Goal: Communication & Community: Answer question/provide support

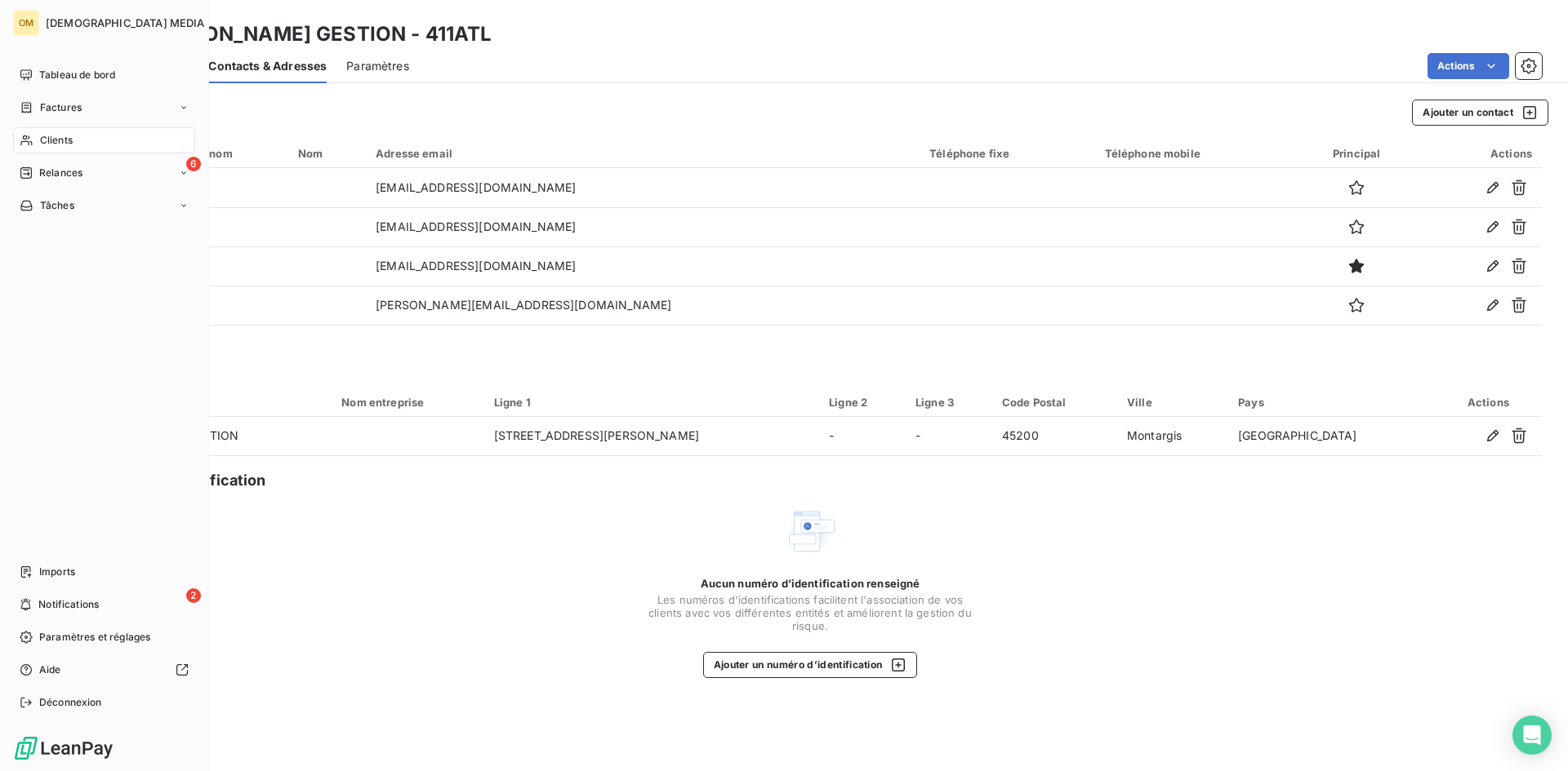
click at [49, 138] on span "Clients" at bounding box center [56, 139] width 33 height 14
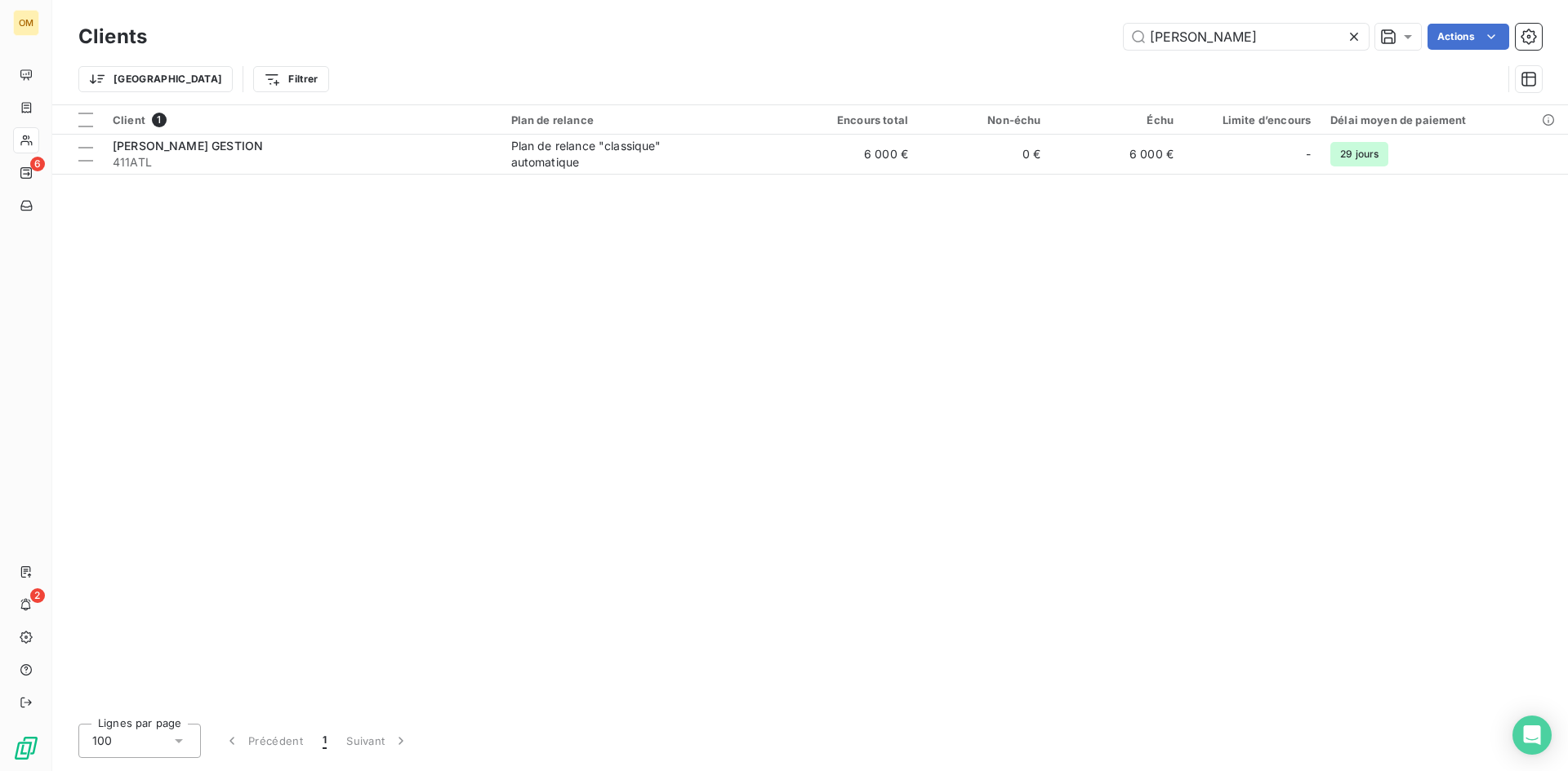
drag, startPoint x: 1276, startPoint y: 39, endPoint x: 663, endPoint y: 69, distance: 613.7
click at [676, 71] on div "Clients attila Actions Trier Filtrer" at bounding box center [810, 62] width 1463 height 85
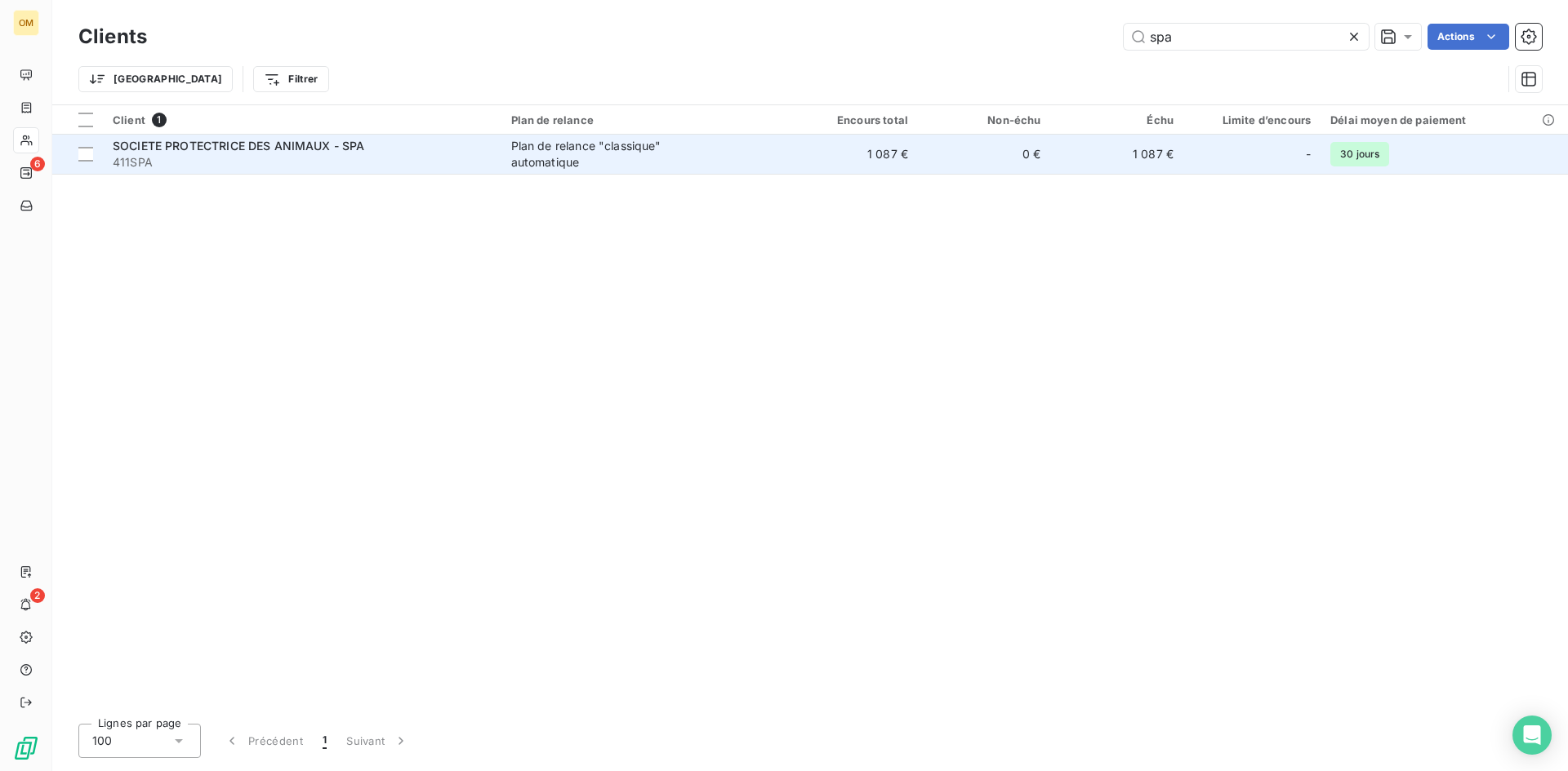
type input "spa"
click at [347, 161] on span "411SPA" at bounding box center [302, 161] width 379 height 16
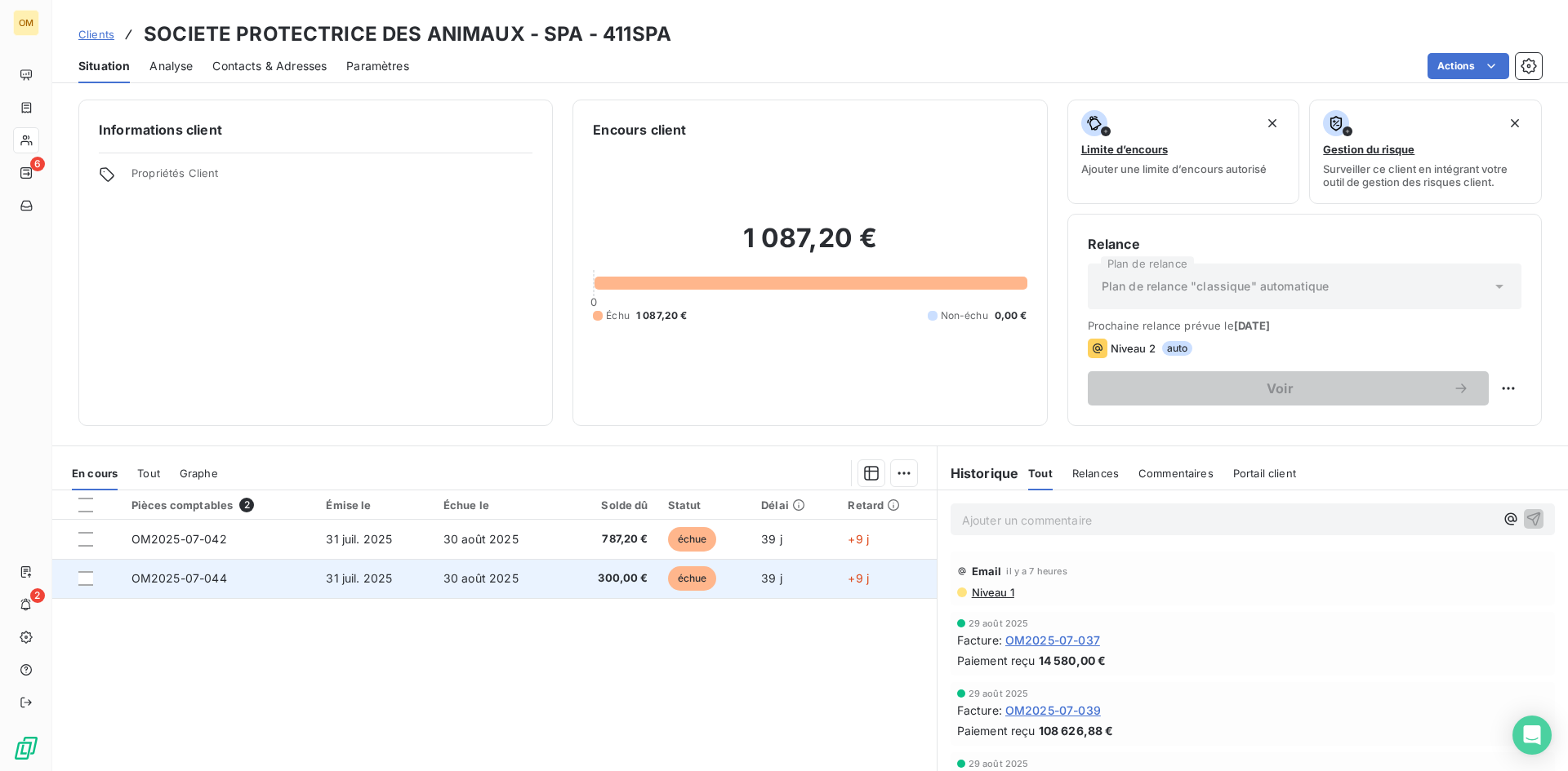
click at [368, 584] on span "31 juil. 2025" at bounding box center [359, 578] width 66 height 14
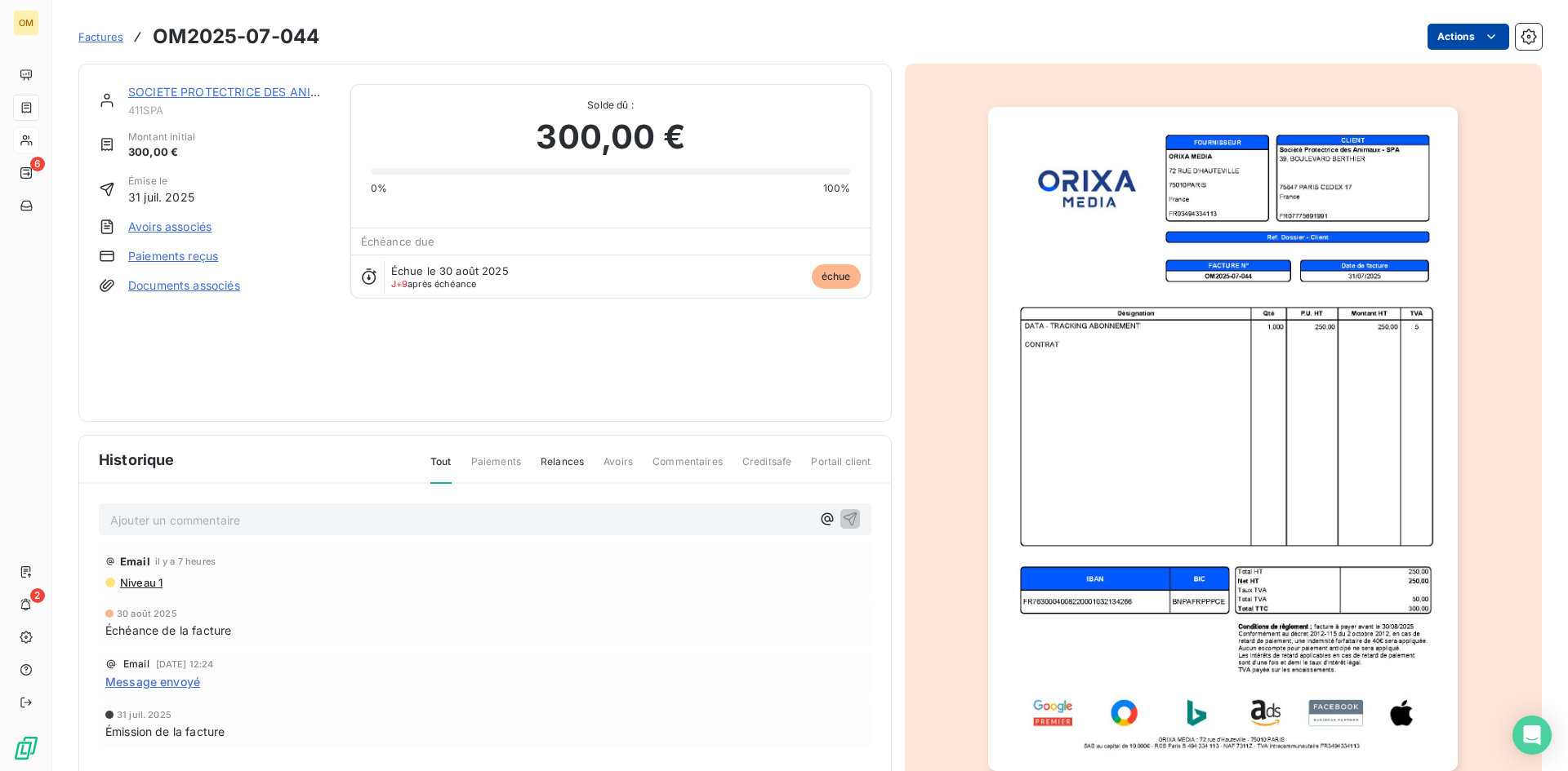
click at [1450, 43] on html "OM 6 2 Factures OM2025-07-044 Actions SOCIETE PROTECTRICE DES ANIMAUX - SPA 411…" at bounding box center [784, 386] width 1568 height 771
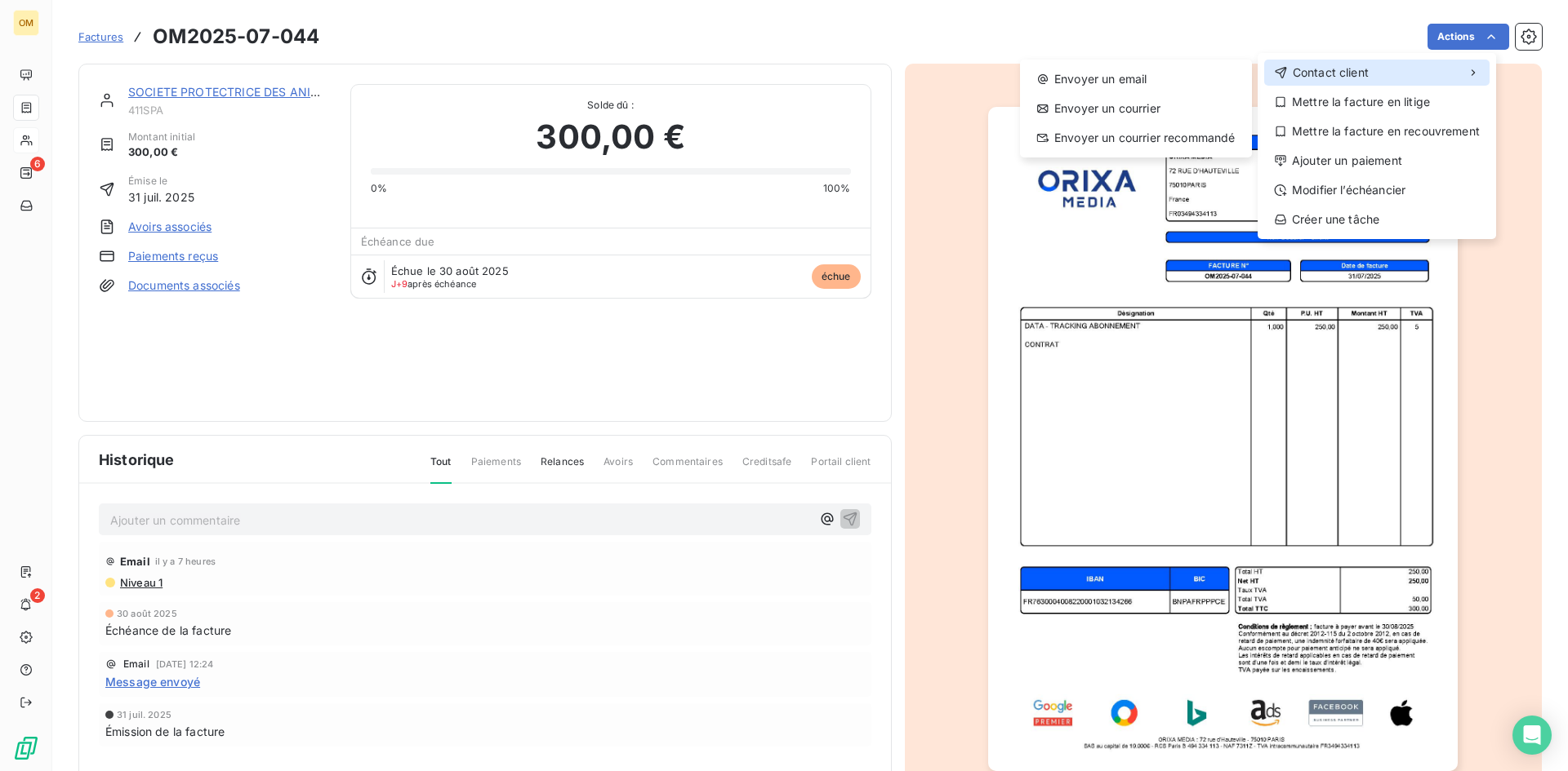
drag, startPoint x: 1368, startPoint y: 75, endPoint x: 1357, endPoint y: 75, distance: 11.0
click at [1357, 75] on span "Contact client" at bounding box center [1331, 72] width 76 height 16
click at [1181, 80] on div "Envoyer un email" at bounding box center [1136, 79] width 219 height 26
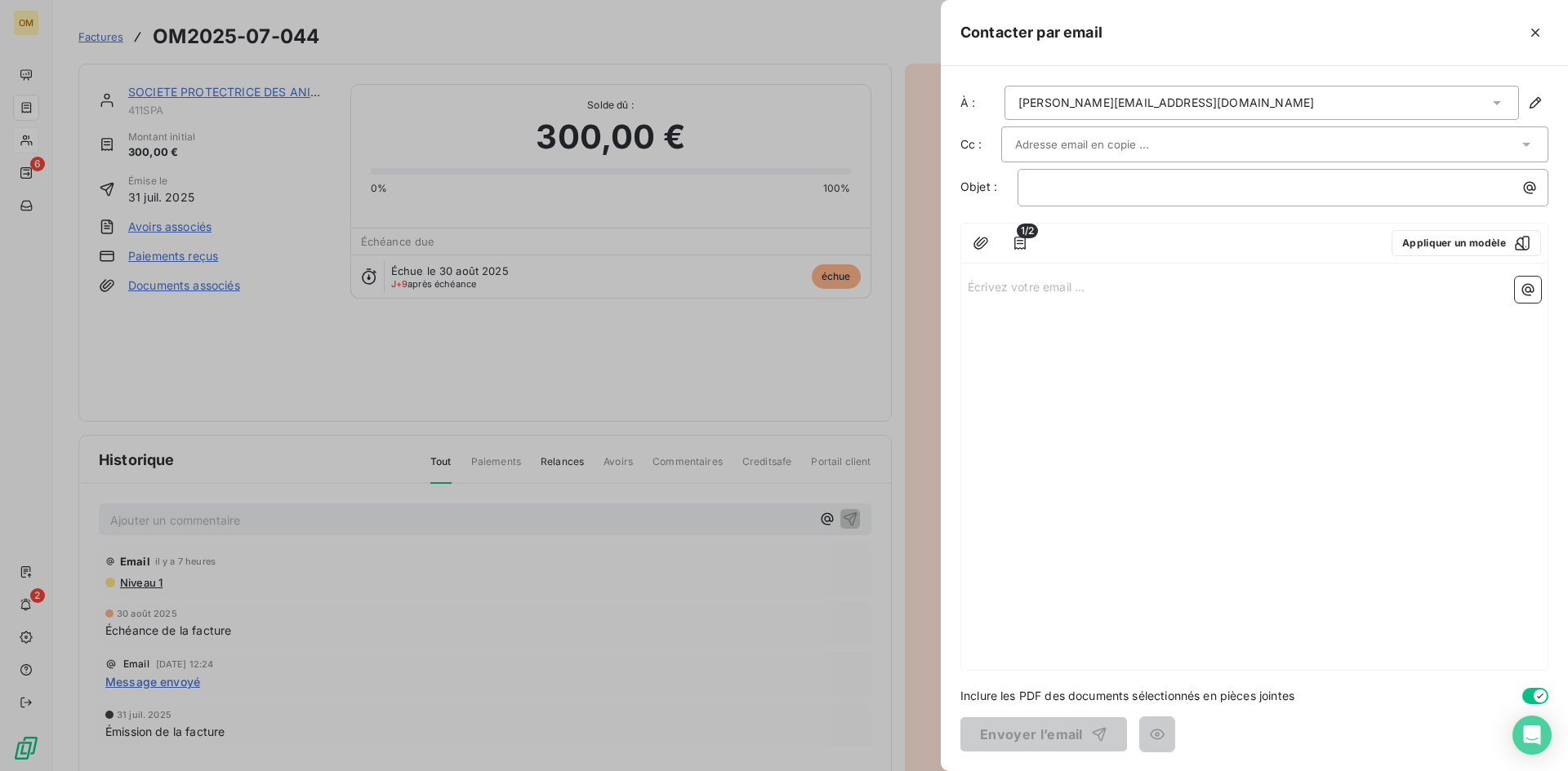
click at [1032, 143] on input "text" at bounding box center [1103, 144] width 176 height 25
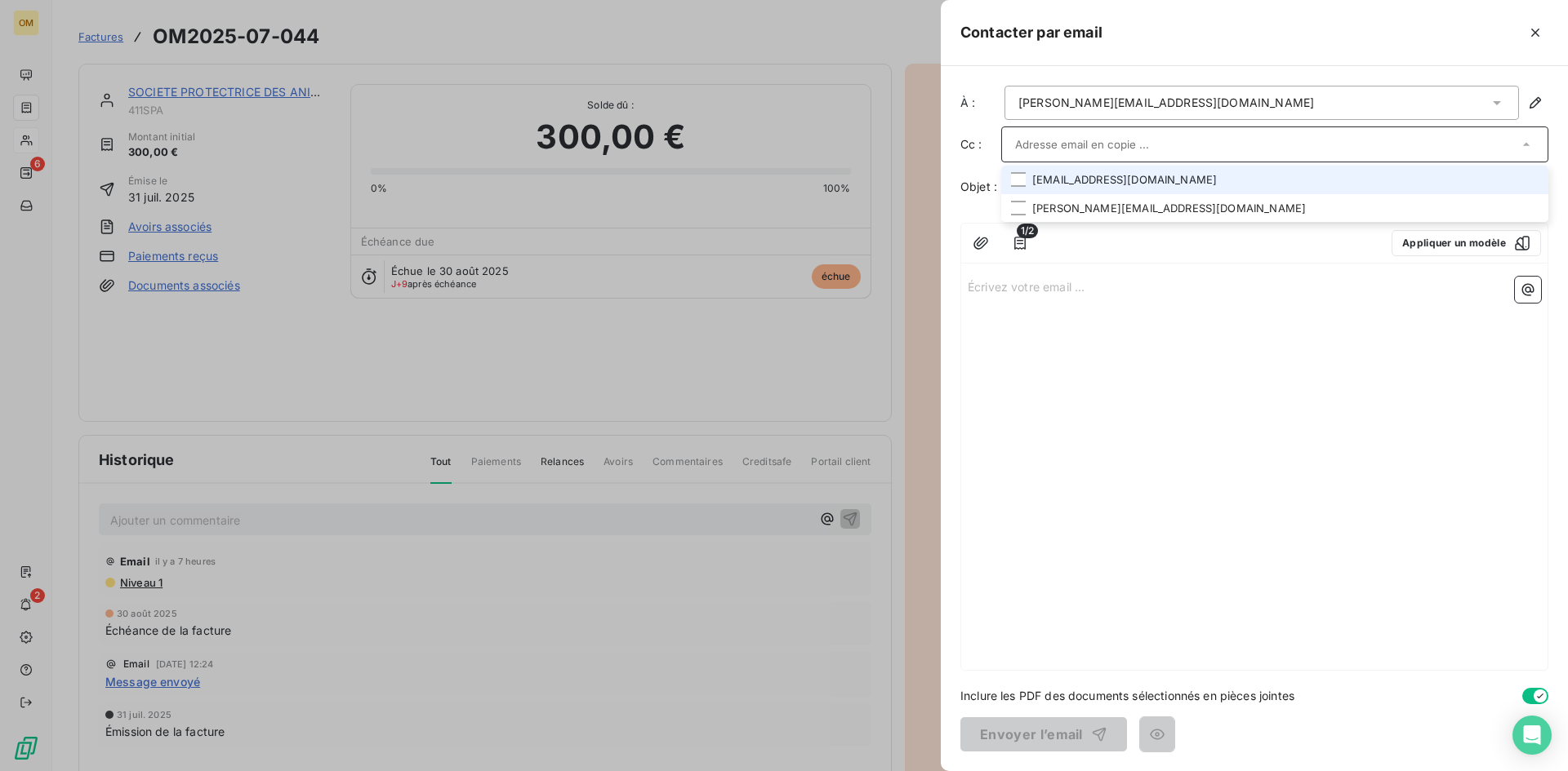
click at [1082, 184] on li "[EMAIL_ADDRESS][DOMAIN_NAME]" at bounding box center [1275, 180] width 547 height 29
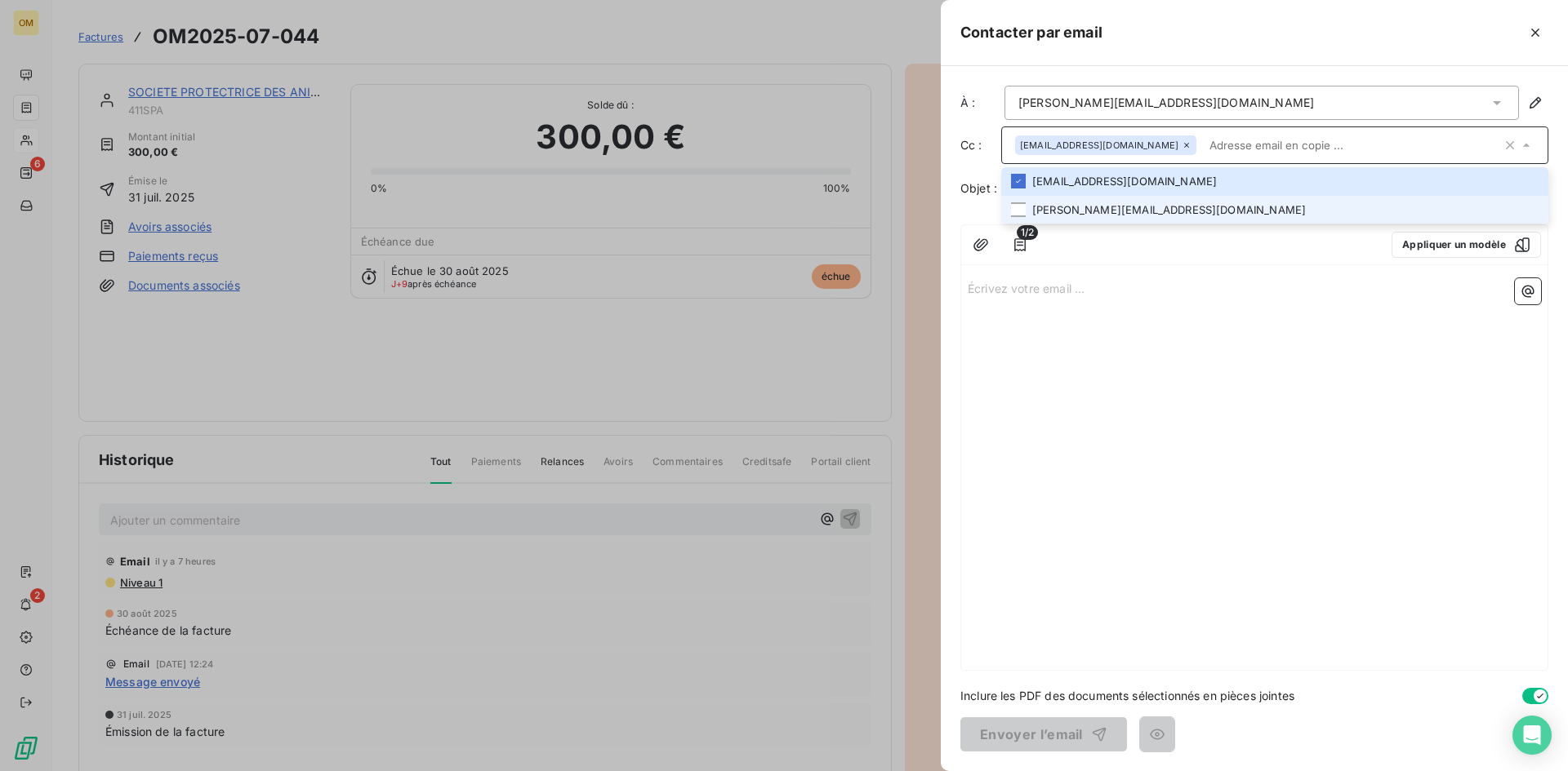
click at [1079, 206] on li "[PERSON_NAME][EMAIL_ADDRESS][DOMAIN_NAME]" at bounding box center [1275, 211] width 547 height 29
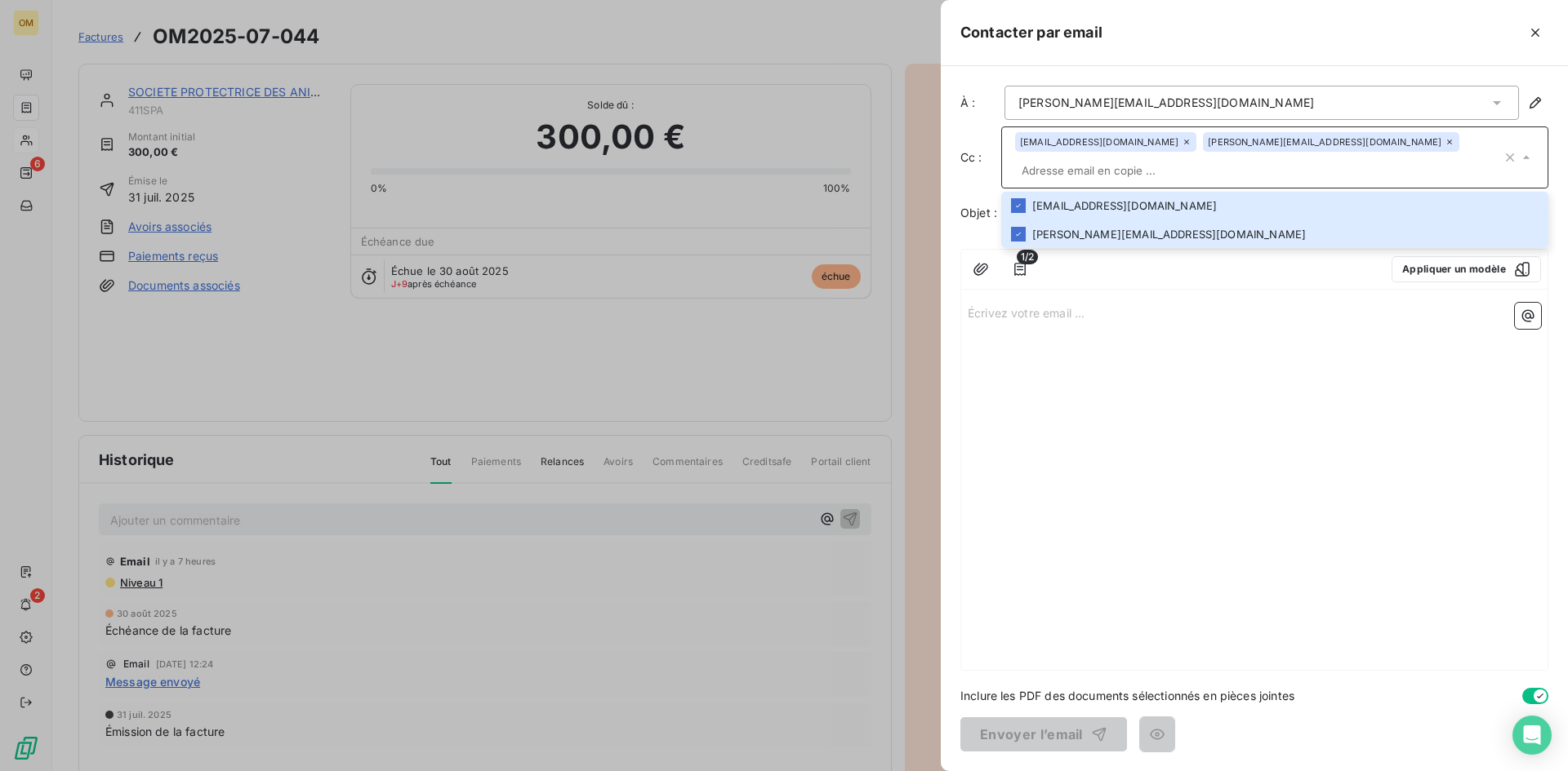
click at [1083, 263] on div "1/2 Appliquer un modèle" at bounding box center [1253, 269] width 586 height 40
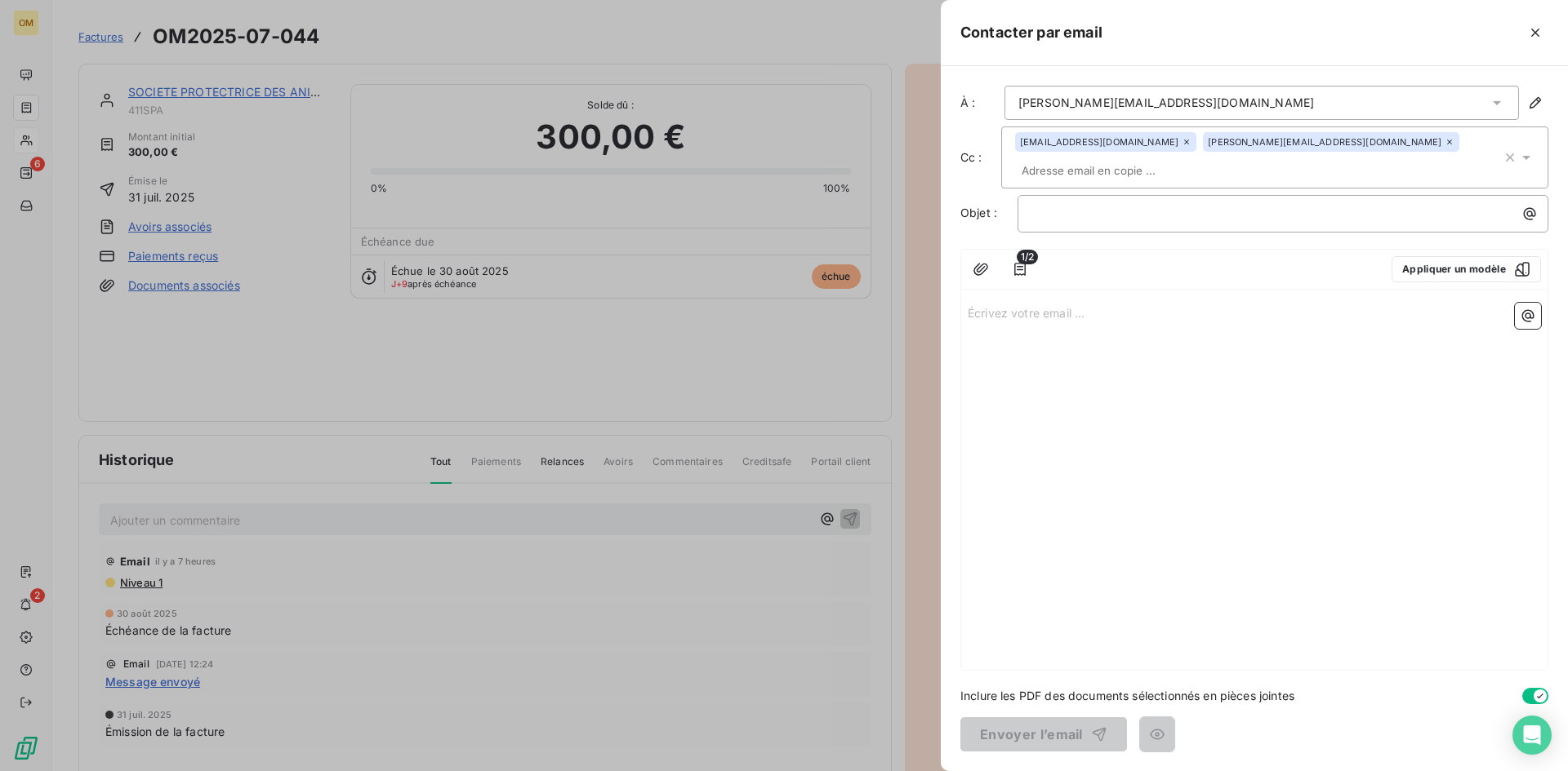
click at [1107, 200] on div "﻿" at bounding box center [1283, 214] width 531 height 37
click at [1110, 204] on p "﻿" at bounding box center [1287, 213] width 511 height 19
click at [1367, 204] on p "AVOIR sur facture juillet" at bounding box center [1287, 213] width 511 height 19
click at [1264, 205] on span "AVOIR sur facture juillet OM2025-07-044 - ORIXA MEDIA" at bounding box center [1191, 212] width 318 height 14
drag, startPoint x: 1063, startPoint y: 187, endPoint x: 1040, endPoint y: 188, distance: 23.0
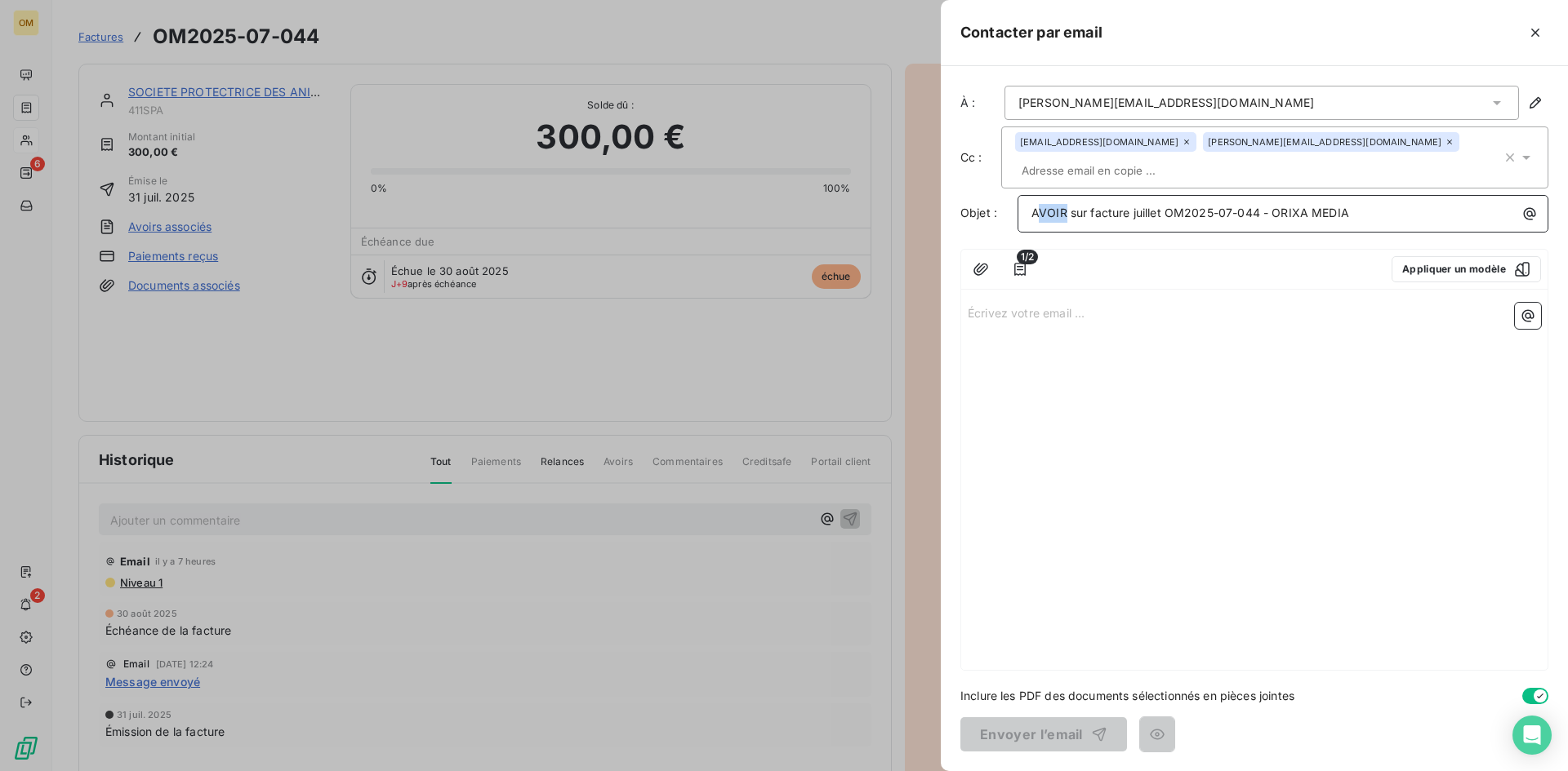
click at [1040, 205] on span "AVOIR sur facture juillet OM2025-07-044 - ORIXA MEDIA" at bounding box center [1191, 212] width 318 height 14
click at [1083, 205] on span "Avoir sur facture juillet OM2025-07-044 - ORIXA MEDIA" at bounding box center [1187, 212] width 310 height 14
click at [1137, 205] on span "Avoir sur la facture juillet OM2025-07-044 - ORIXA MEDIA" at bounding box center [1192, 212] width 321 height 14
click at [1046, 303] on p "Écrivez votre email ... ﻿" at bounding box center [1254, 312] width 573 height 19
click at [984, 263] on icon "button" at bounding box center [980, 269] width 14 height 12
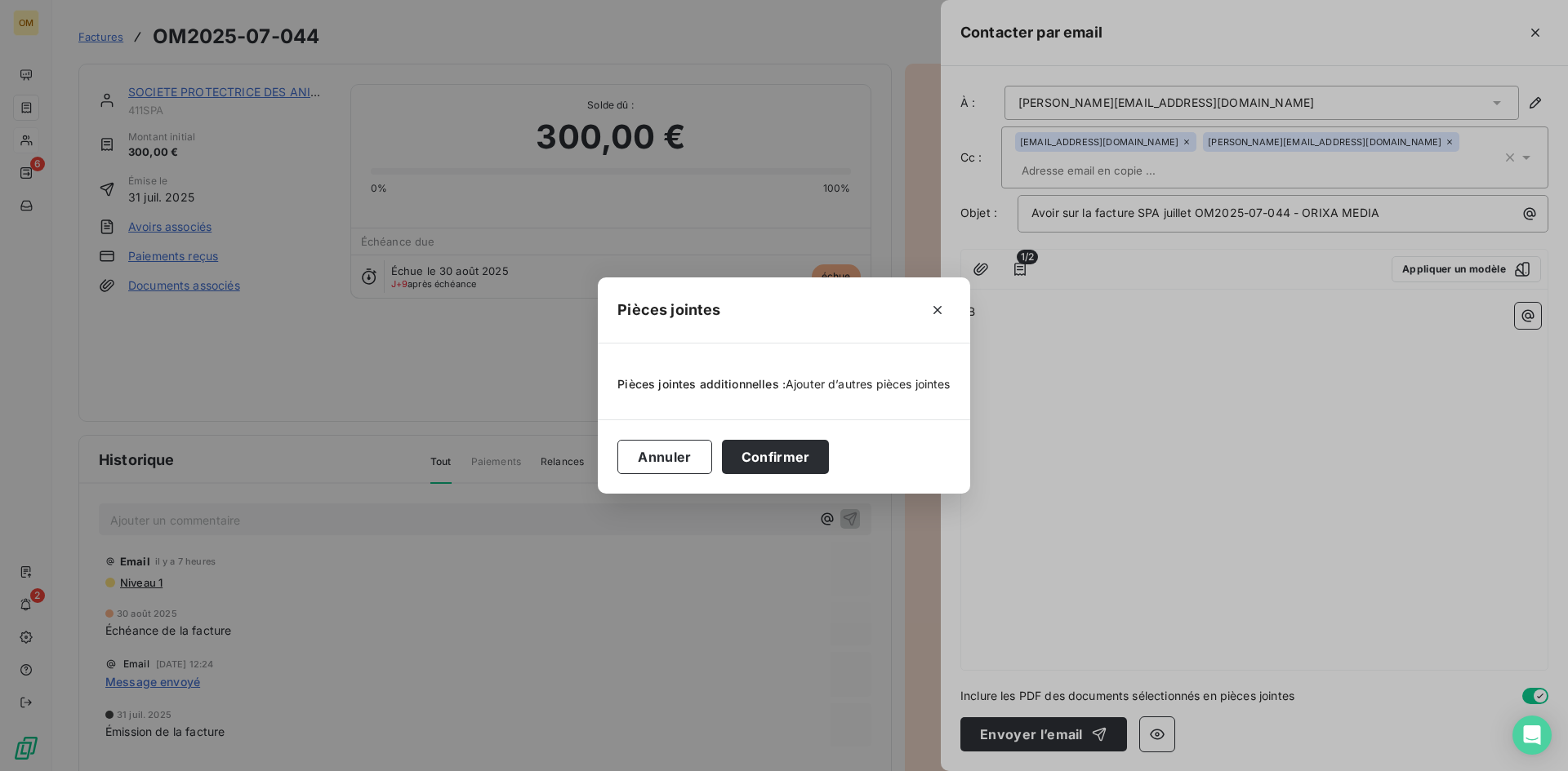
click at [852, 385] on span "Ajouter d’autres pièces jointes" at bounding box center [868, 384] width 165 height 14
click at [807, 383] on span "Ajouter d’autres pièces jointes" at bounding box center [868, 384] width 165 height 14
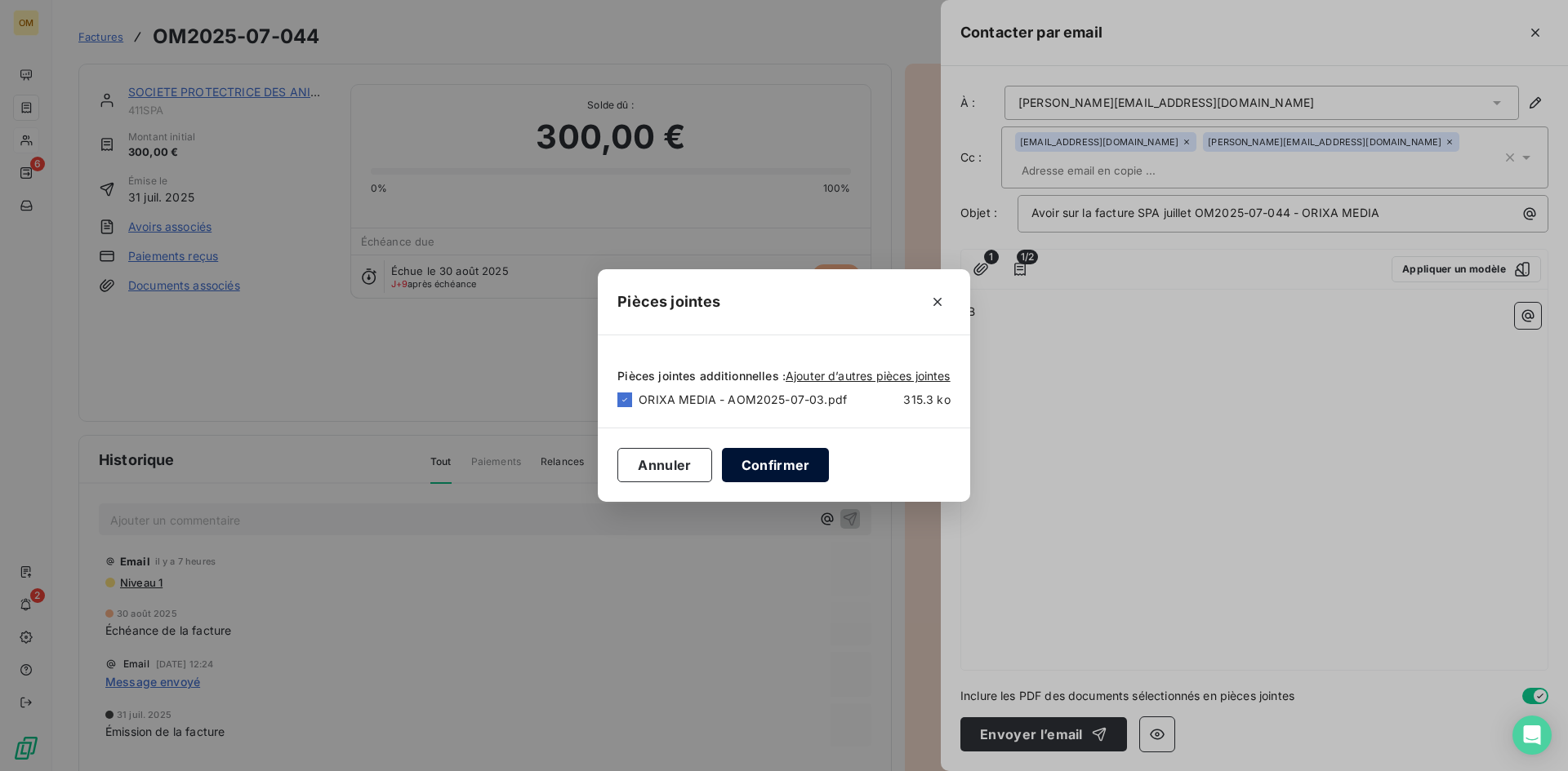
click at [788, 467] on button "Confirmer" at bounding box center [776, 465] width 107 height 35
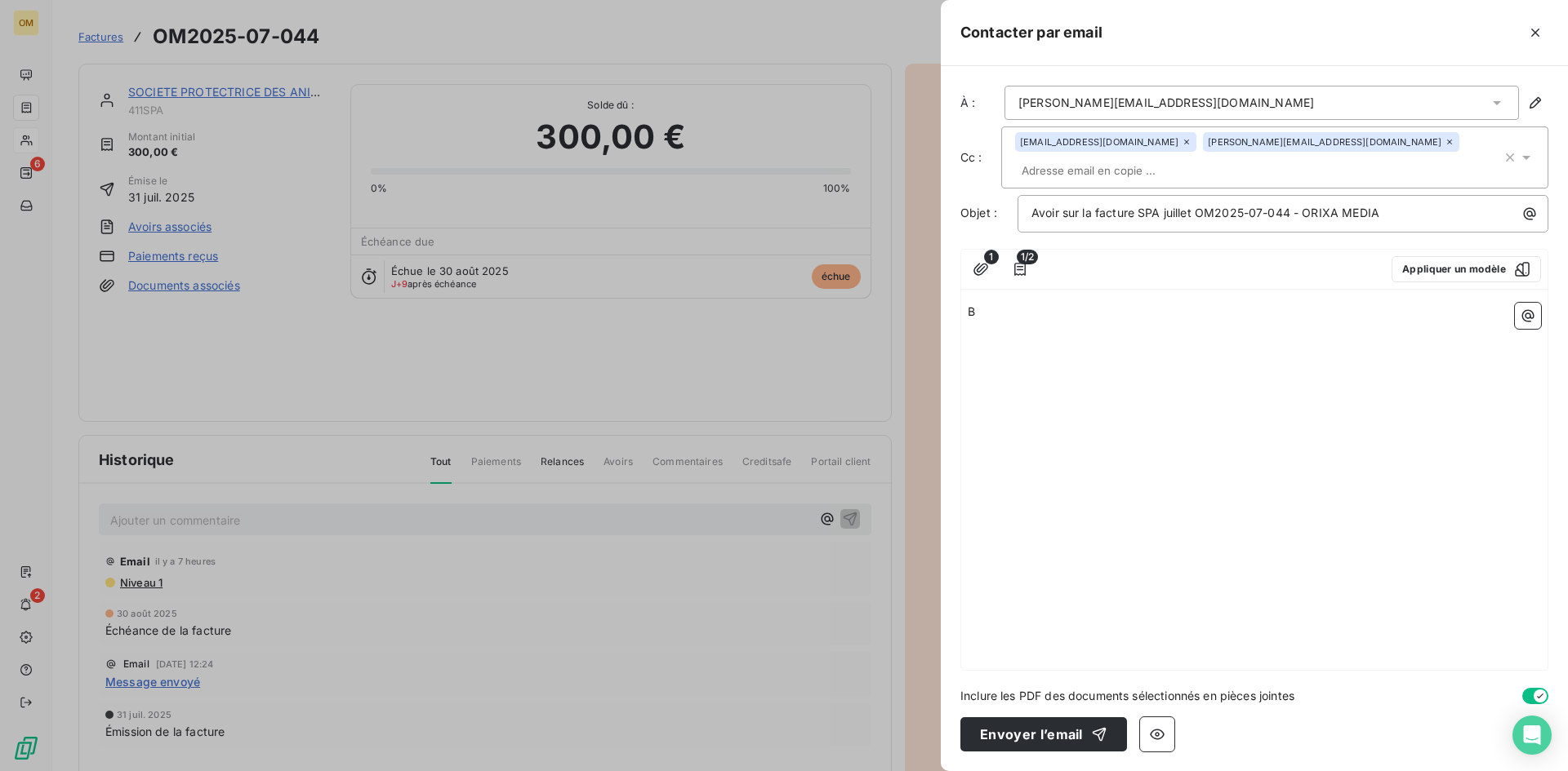
click at [1025, 303] on p "B" at bounding box center [1254, 312] width 573 height 19
click at [1180, 342] on span "Veuillez trouver en pièce jointe notre vaoir venant annuler notre facture OM202…" at bounding box center [1246, 349] width 557 height 14
drag, startPoint x: 1183, startPoint y: 320, endPoint x: 1174, endPoint y: 325, distance: 10.3
click at [1174, 342] on span "Veuillez trouver en pièce jointe notre vaoir venant annuler notre facture OM202…" at bounding box center [1246, 349] width 557 height 14
click at [1202, 342] on span "[PERSON_NAME] trouver en pièce jointe notre avoir venant annuler notre facture …" at bounding box center [1244, 358] width 553 height 33
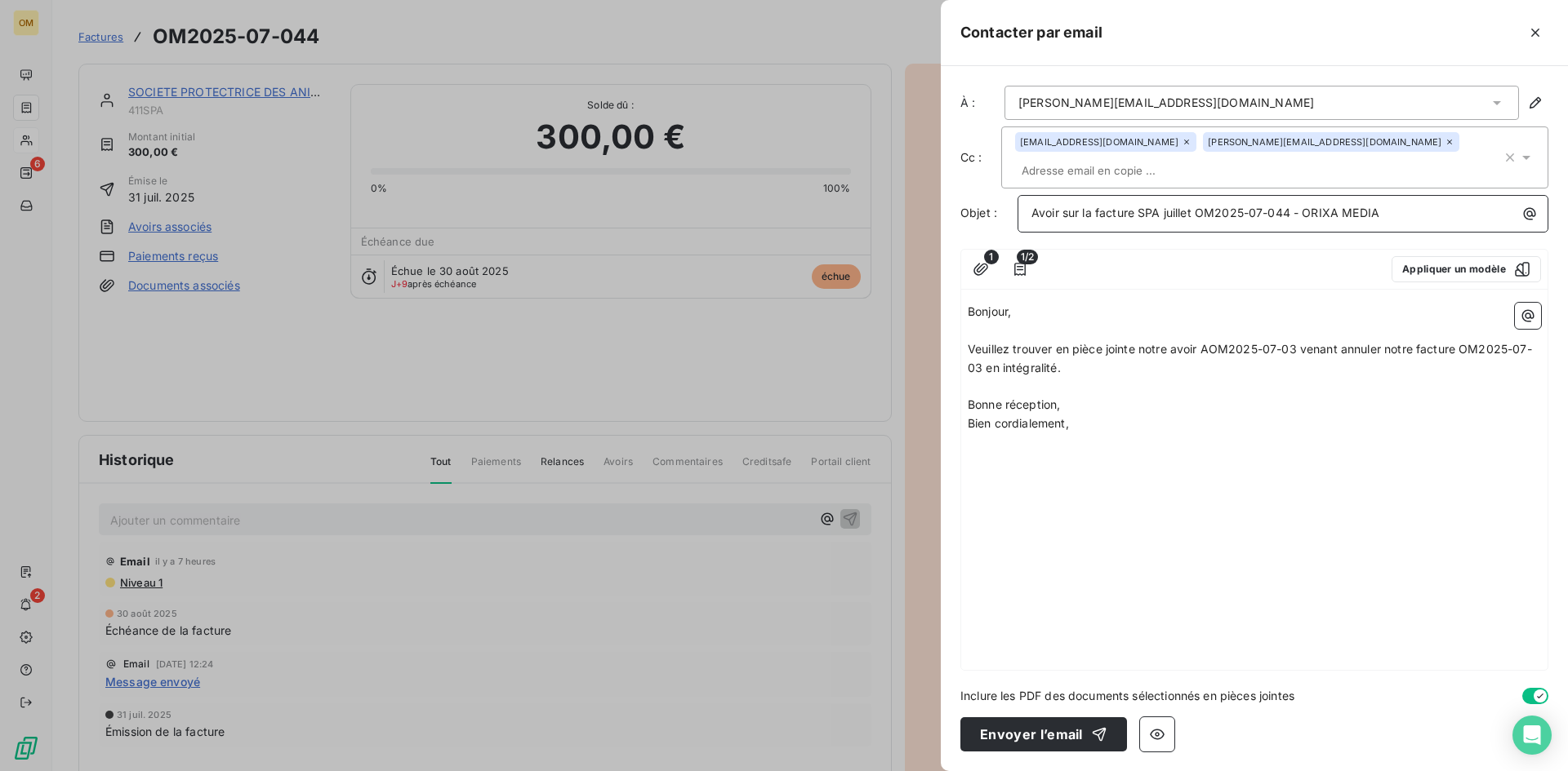
click at [1165, 205] on span "Avoir sur la facture SPA juillet OM2025-07-044 - ORIXA MEDIA" at bounding box center [1205, 212] width 348 height 14
click at [1015, 263] on icon "button" at bounding box center [1020, 269] width 12 height 13
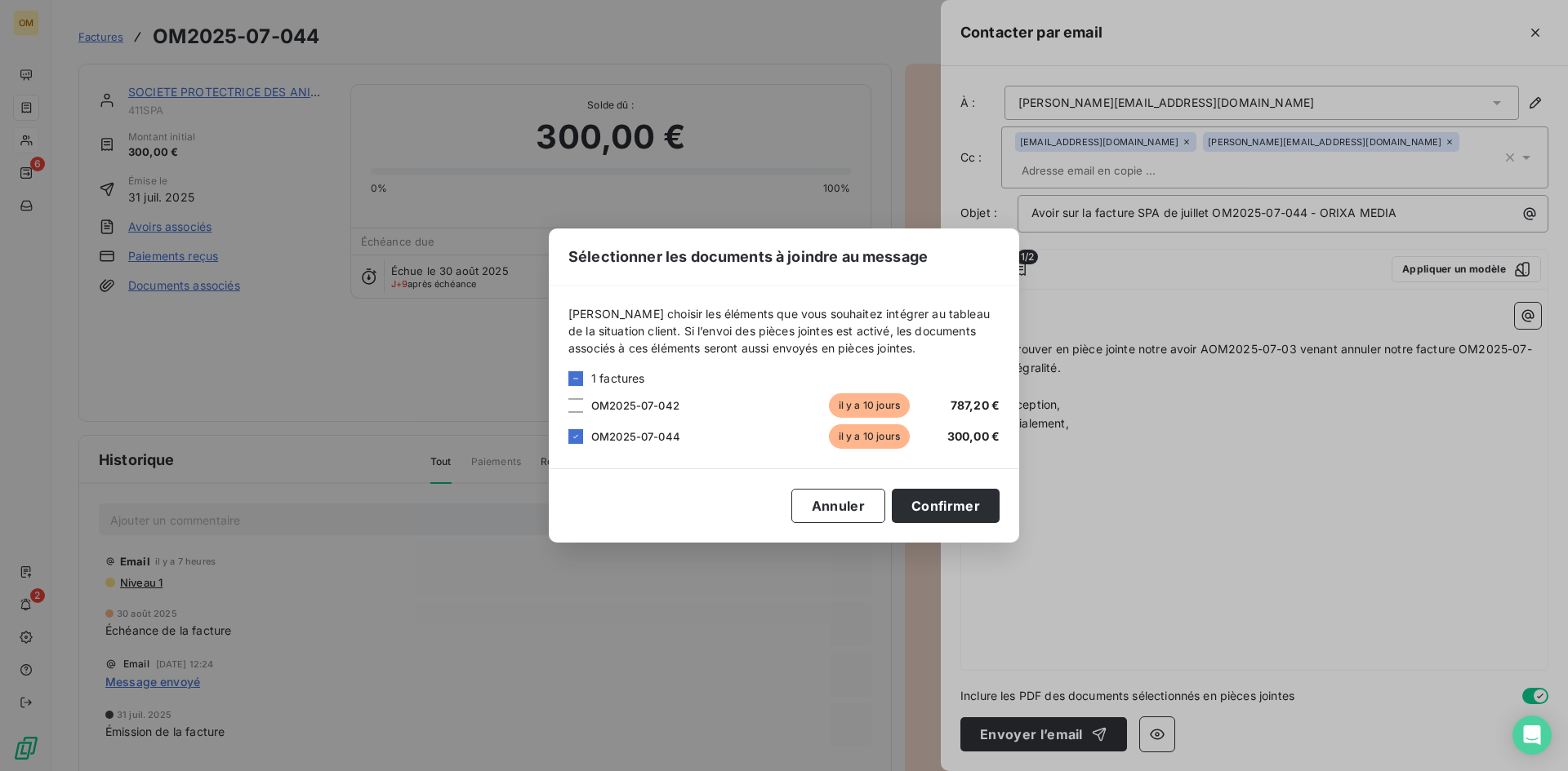
click at [1300, 517] on div "Sélectionner les documents à joindre au message [PERSON_NAME] choisir les éléme…" at bounding box center [784, 386] width 1568 height 771
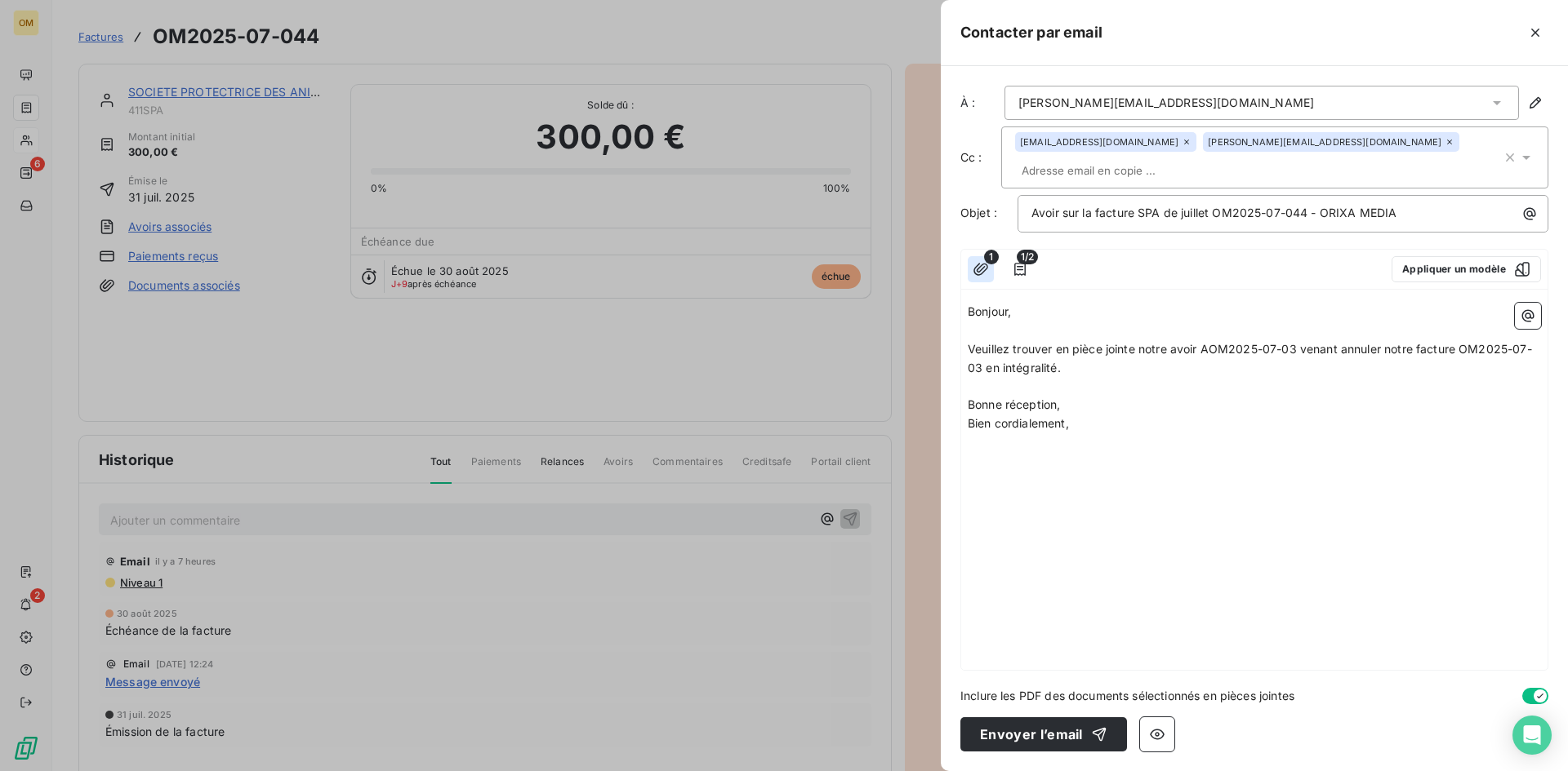
click at [984, 261] on icon "button" at bounding box center [980, 269] width 16 height 16
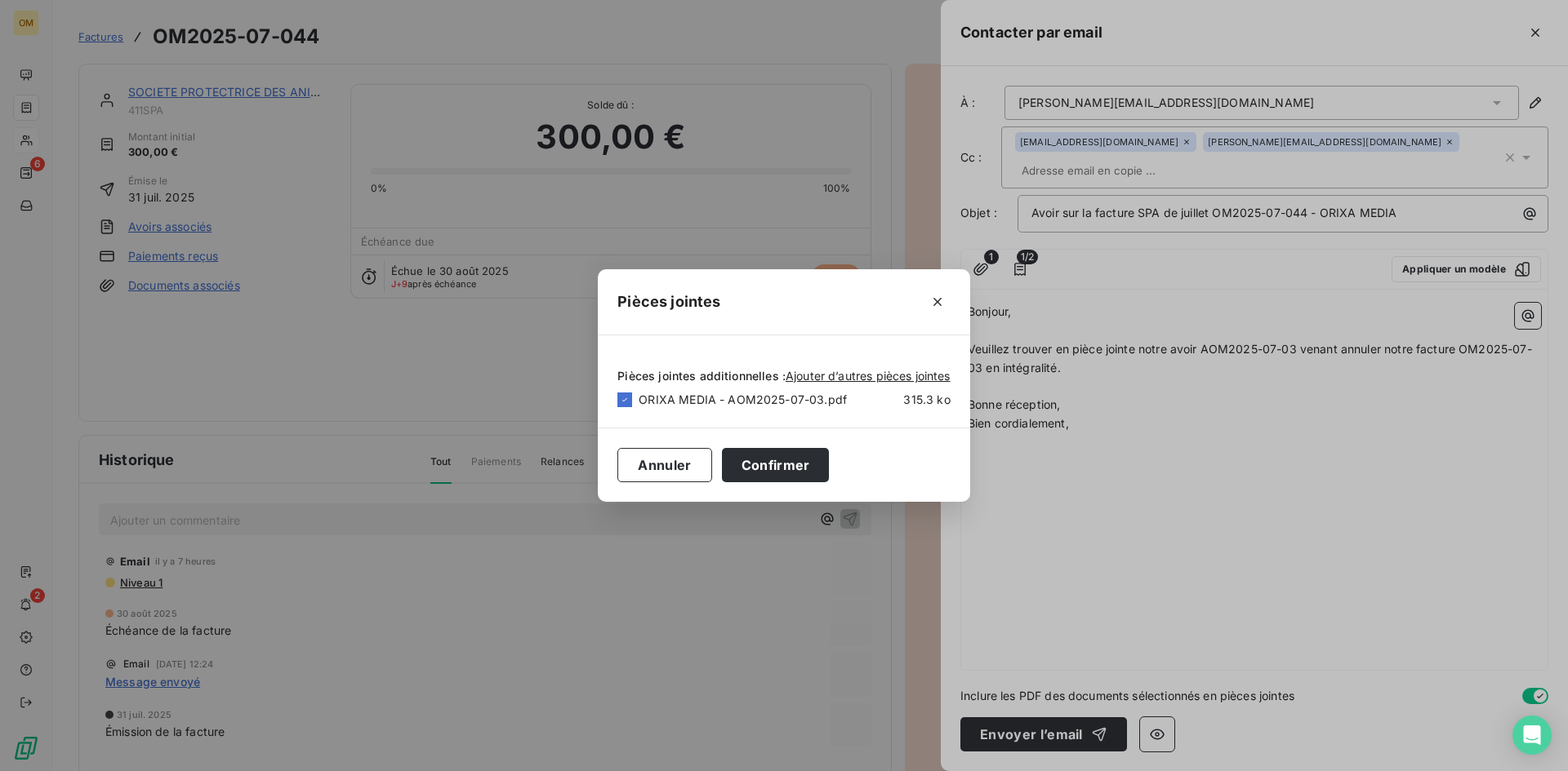
click at [1247, 462] on div "Pièces jointes Pièces jointes additionnelles : Ajouter d’autres pièces jointes …" at bounding box center [784, 386] width 1568 height 771
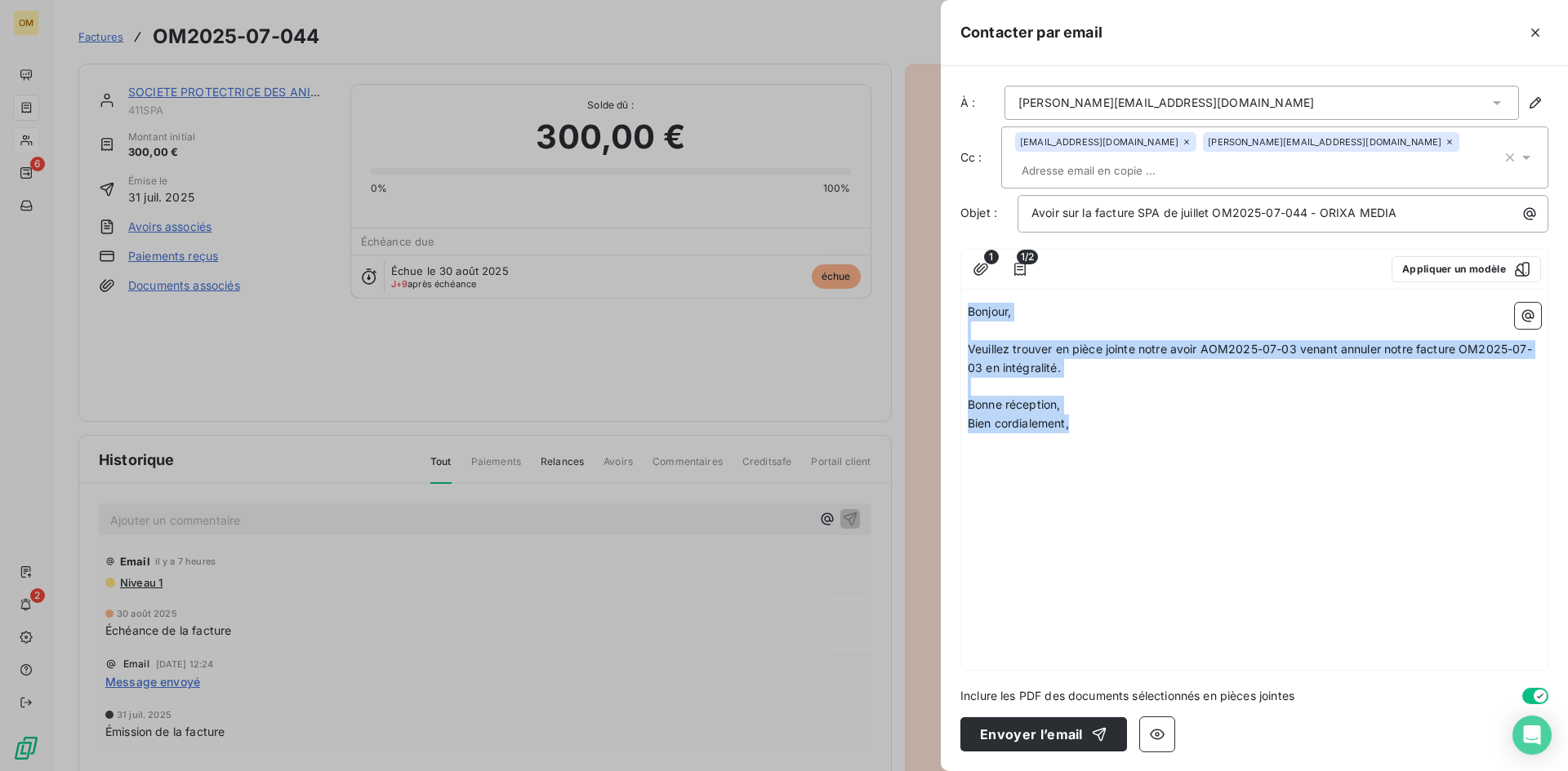
drag, startPoint x: 971, startPoint y: 282, endPoint x: 1101, endPoint y: 416, distance: 186.7
click at [1101, 416] on div "Bonjour, ﻿ [PERSON_NAME] trouver en pièce jointe notre avoir AOM2025-07-03 vena…" at bounding box center [1253, 484] width 586 height 374
copy div "Bonjour, ﻿ [PERSON_NAME] trouver en pièce jointe notre avoir AOM2025-07-03 vena…"
click at [1086, 734] on div "button" at bounding box center [1094, 734] width 25 height 16
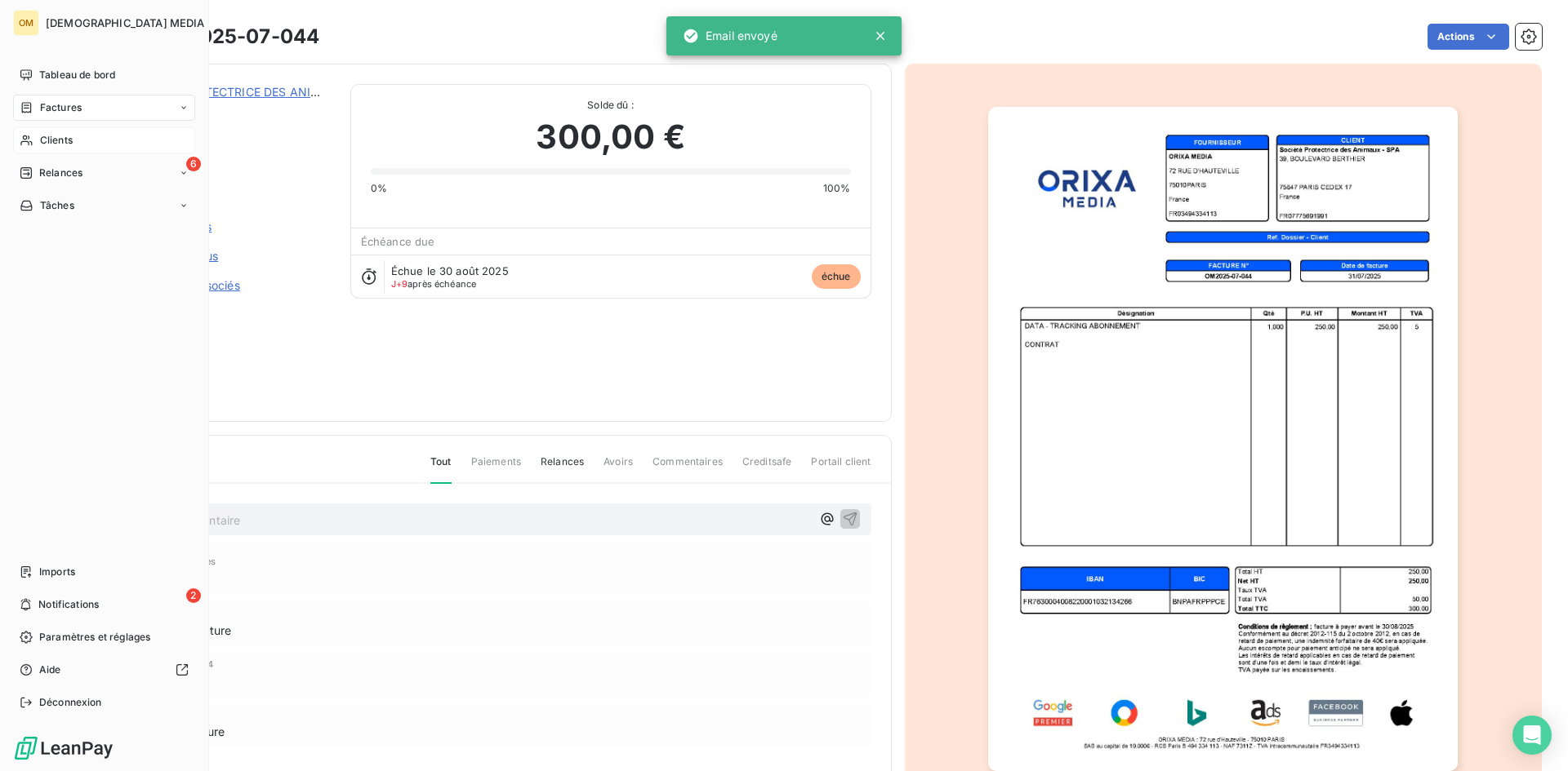
click at [45, 142] on span "Clients" at bounding box center [56, 139] width 33 height 14
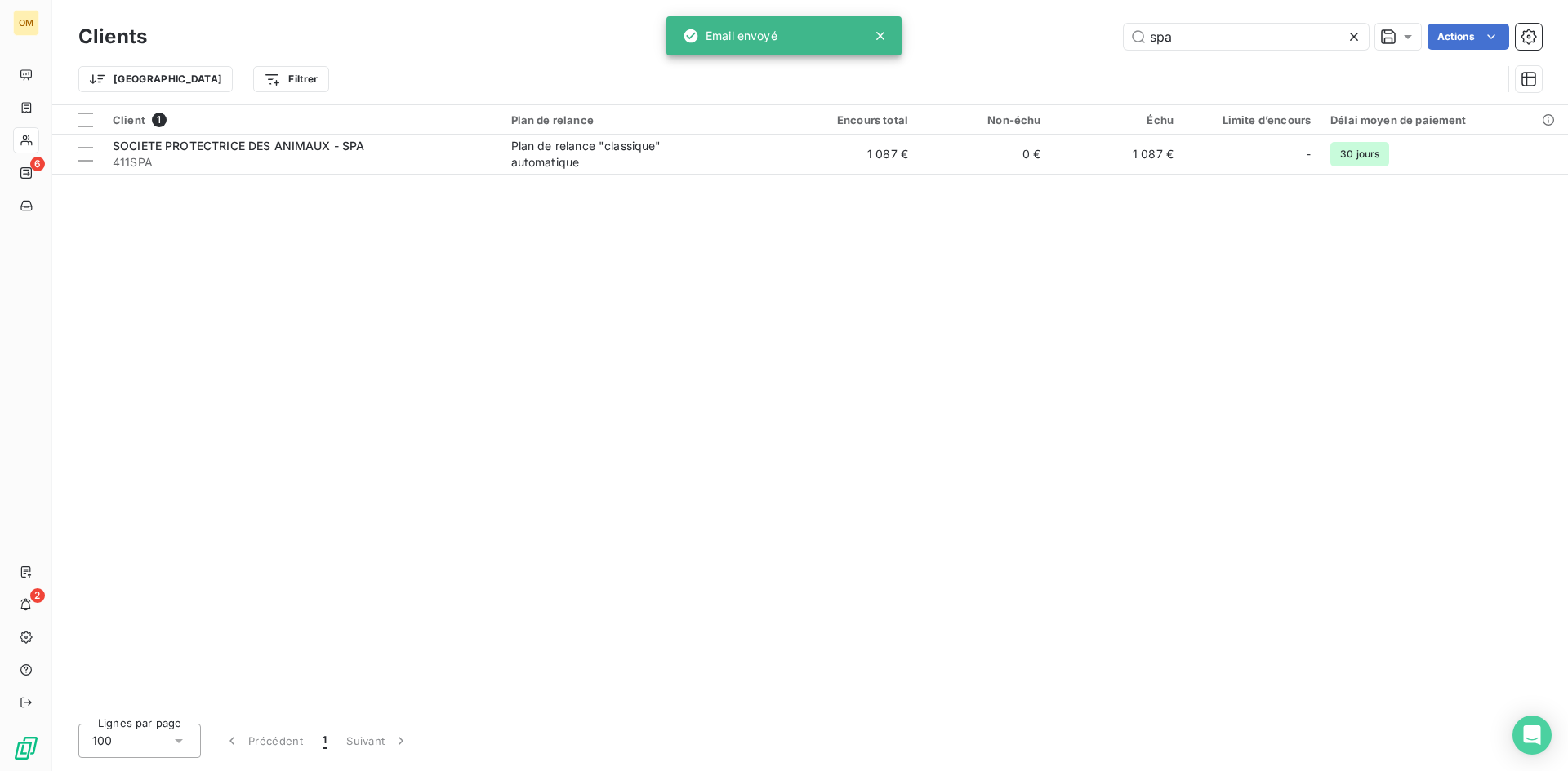
drag, startPoint x: 1183, startPoint y: 32, endPoint x: 1042, endPoint y: 47, distance: 141.8
click at [1050, 47] on div "spa Actions" at bounding box center [854, 36] width 1375 height 26
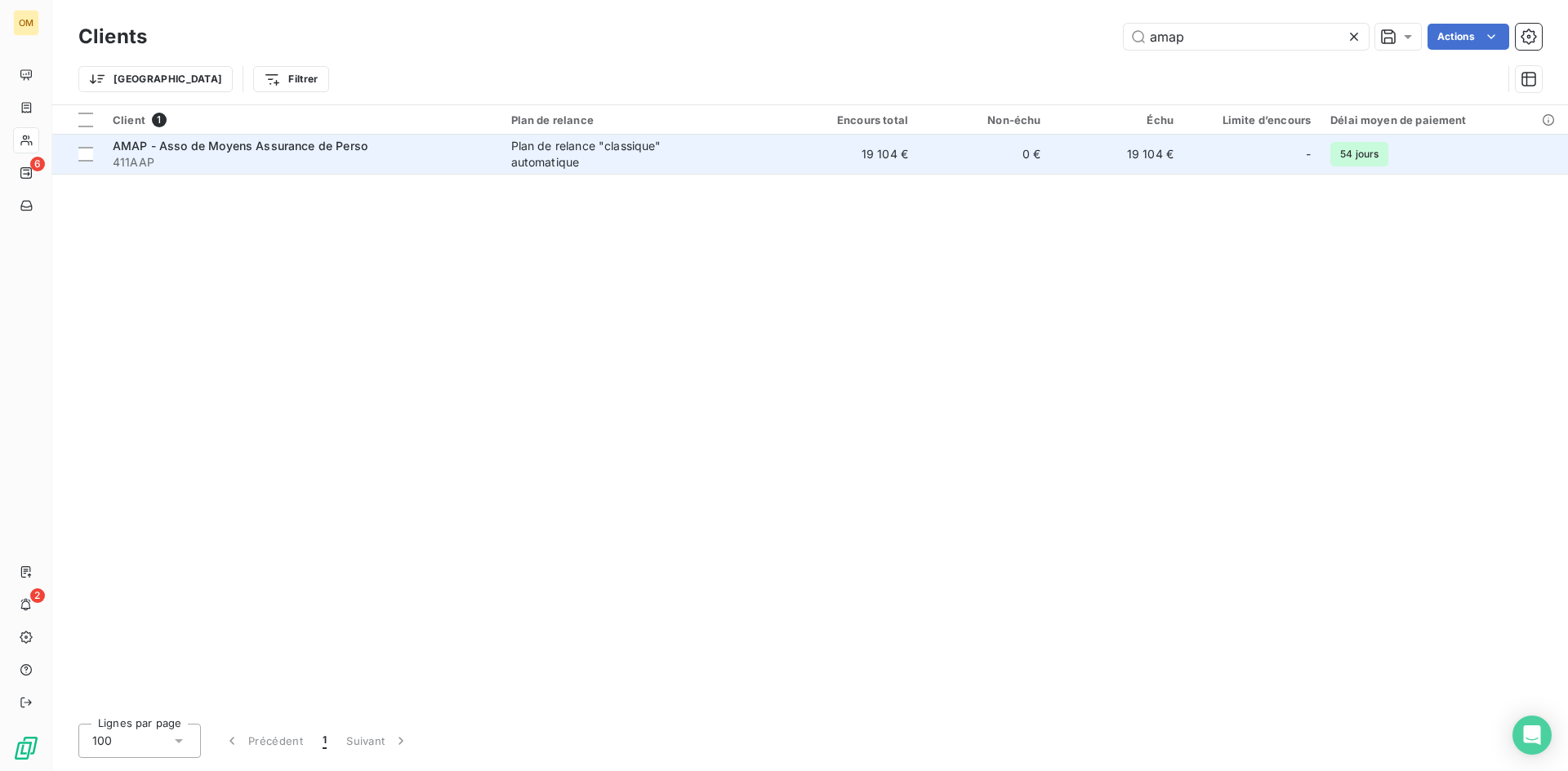
type input "amap"
click at [961, 154] on td "0 €" at bounding box center [984, 154] width 133 height 39
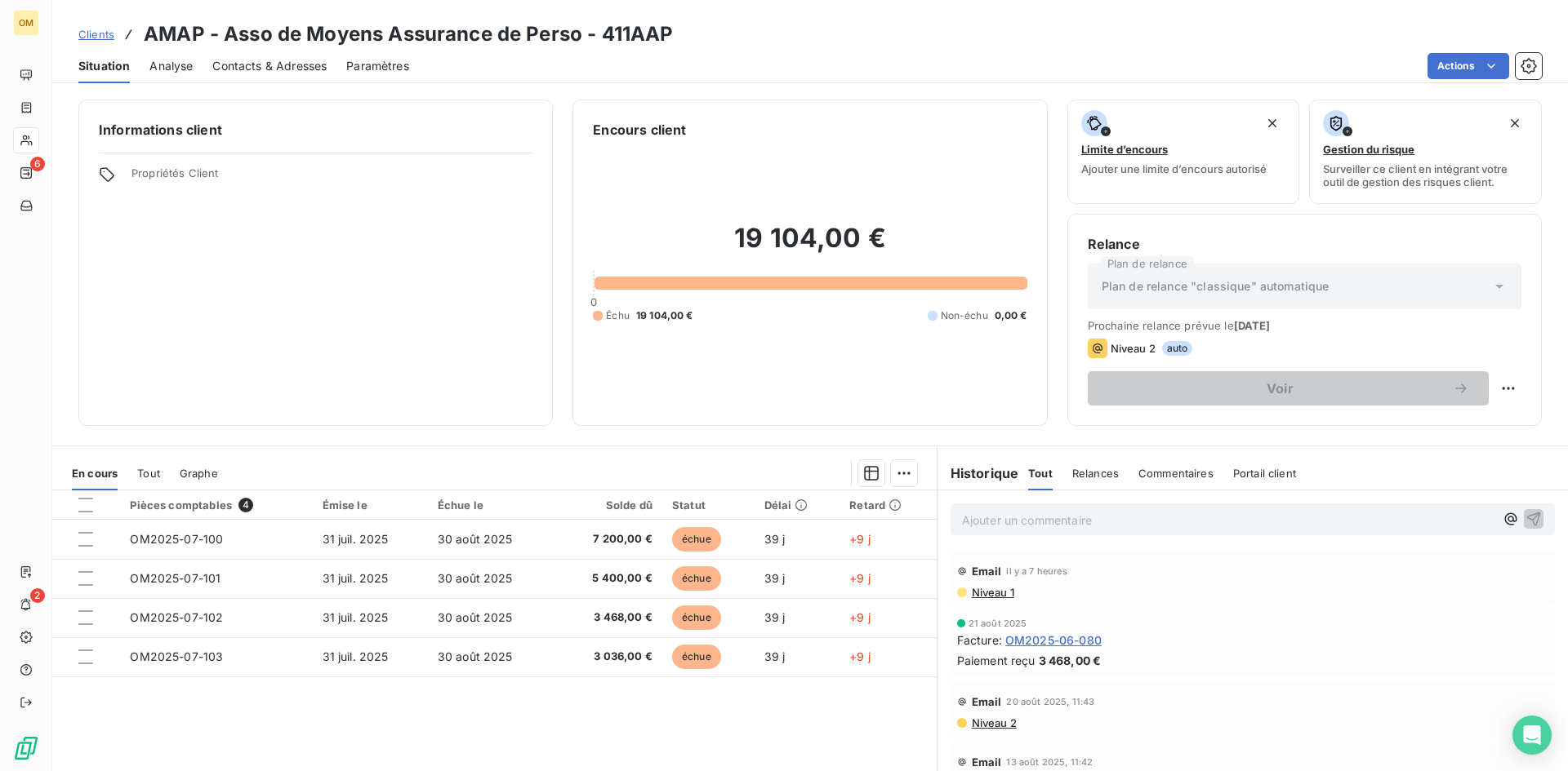
click at [262, 61] on span "Contacts & Adresses" at bounding box center [269, 66] width 114 height 16
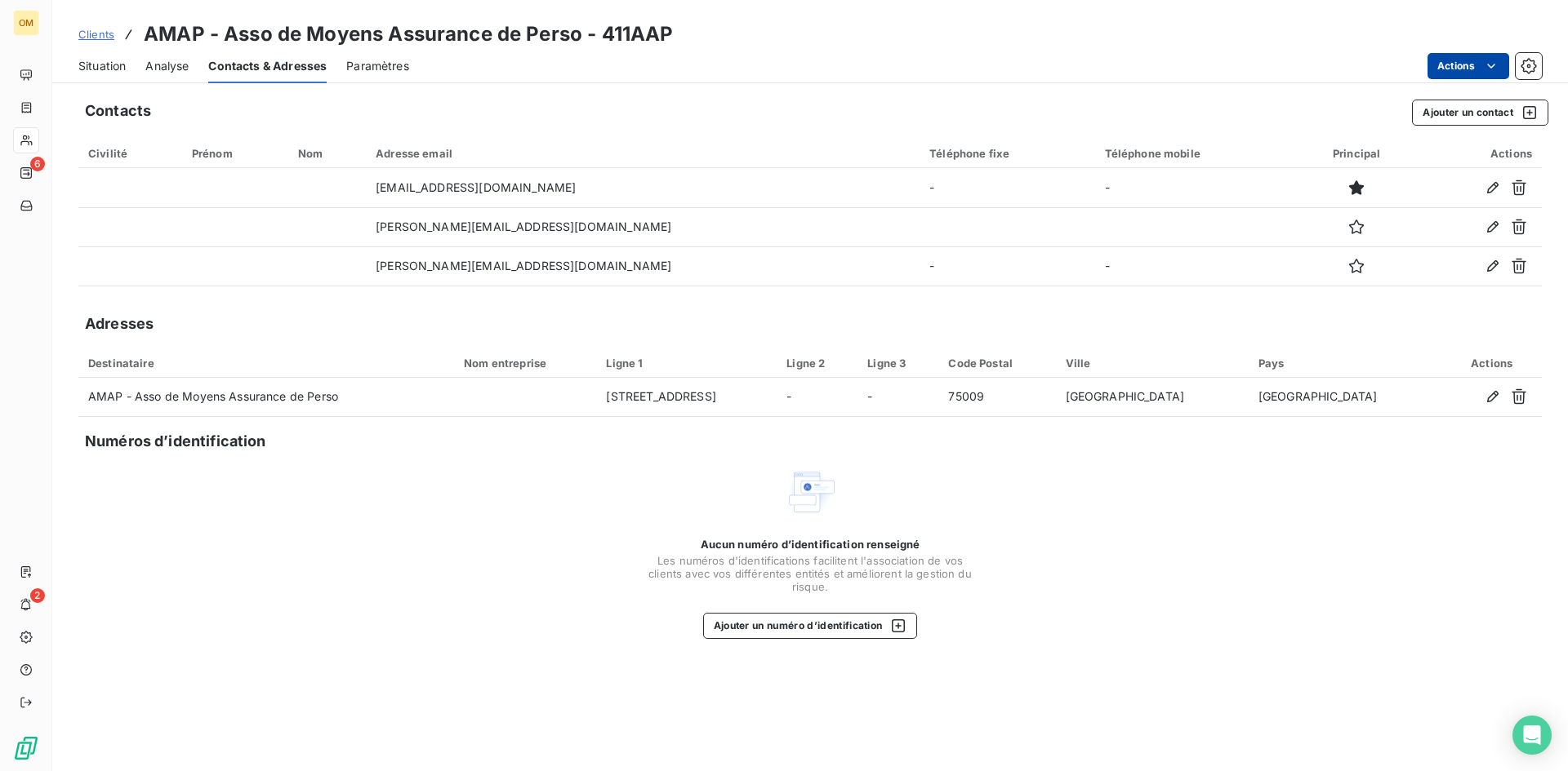
click at [1461, 73] on html "OM 6 2 Clients AMAP - Asso de Moyens Assurance de Perso - 411AAP Situation Anal…" at bounding box center [784, 386] width 1568 height 771
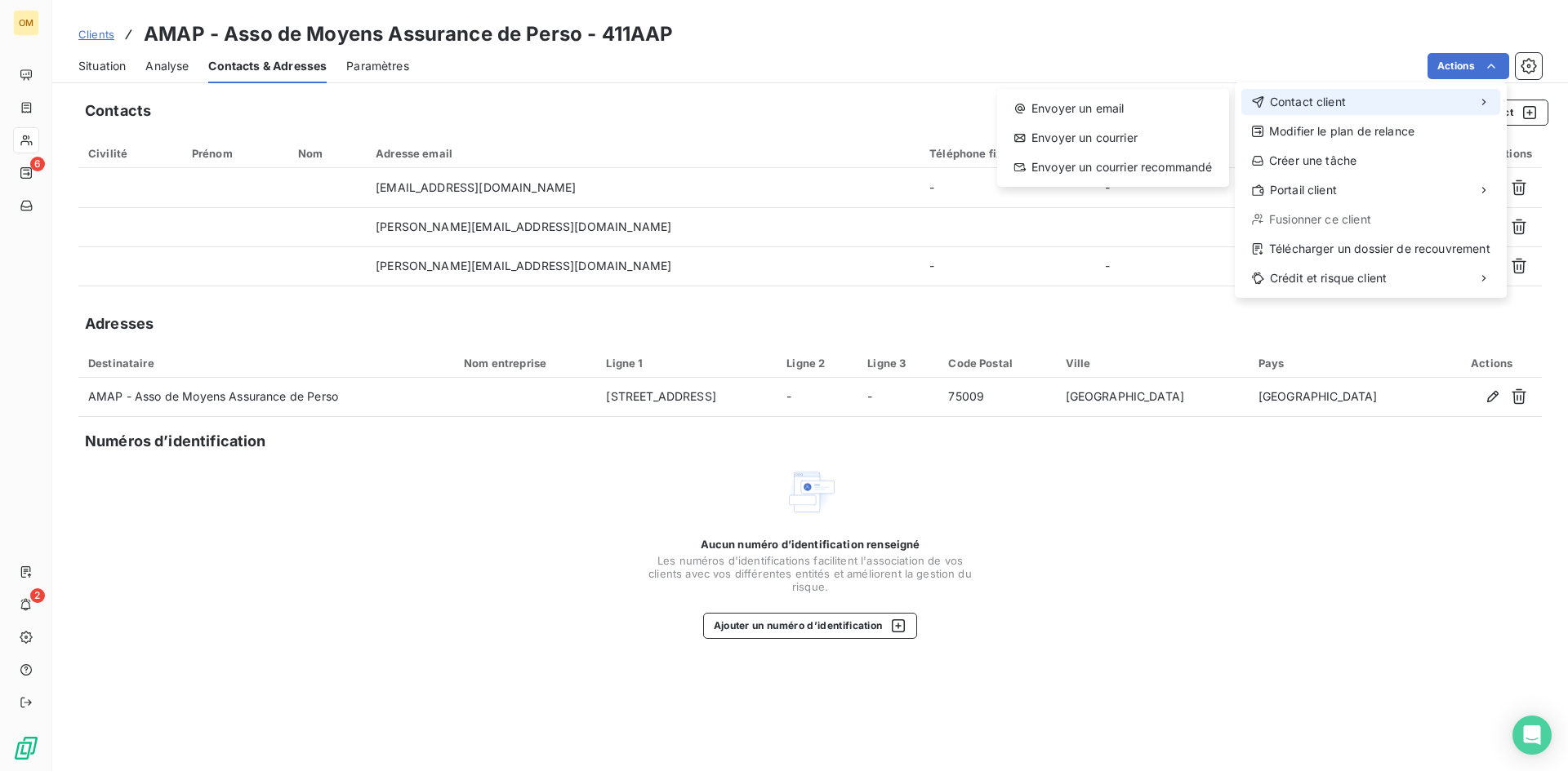
click at [1403, 103] on div "Contact client" at bounding box center [1371, 101] width 259 height 26
click at [997, 114] on div "Envoyer un email Envoyer un courrier Envoyer un courrier recommandé" at bounding box center [1113, 138] width 232 height 98
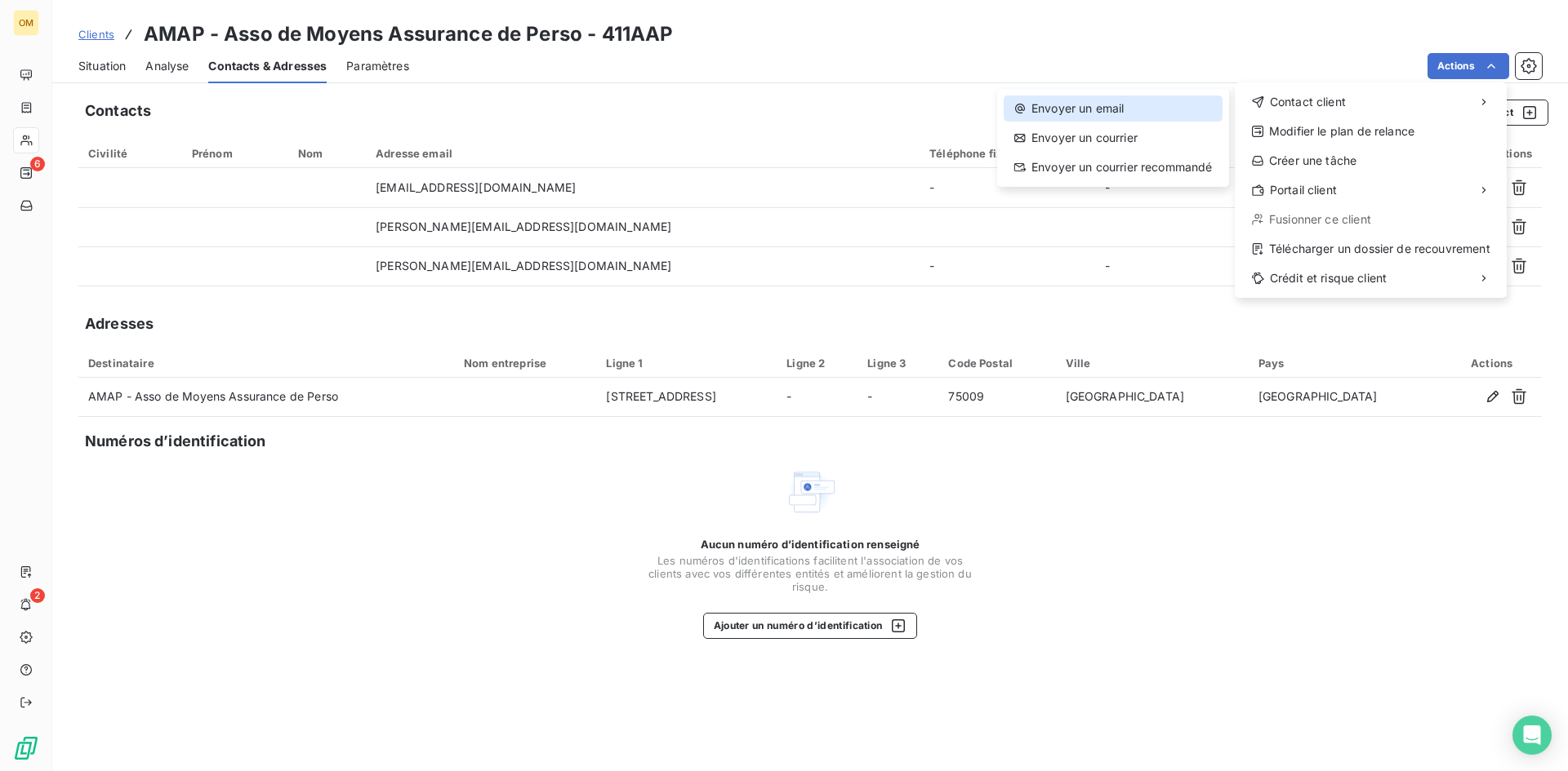
click at [1028, 109] on div "Envoyer un email" at bounding box center [1113, 108] width 219 height 26
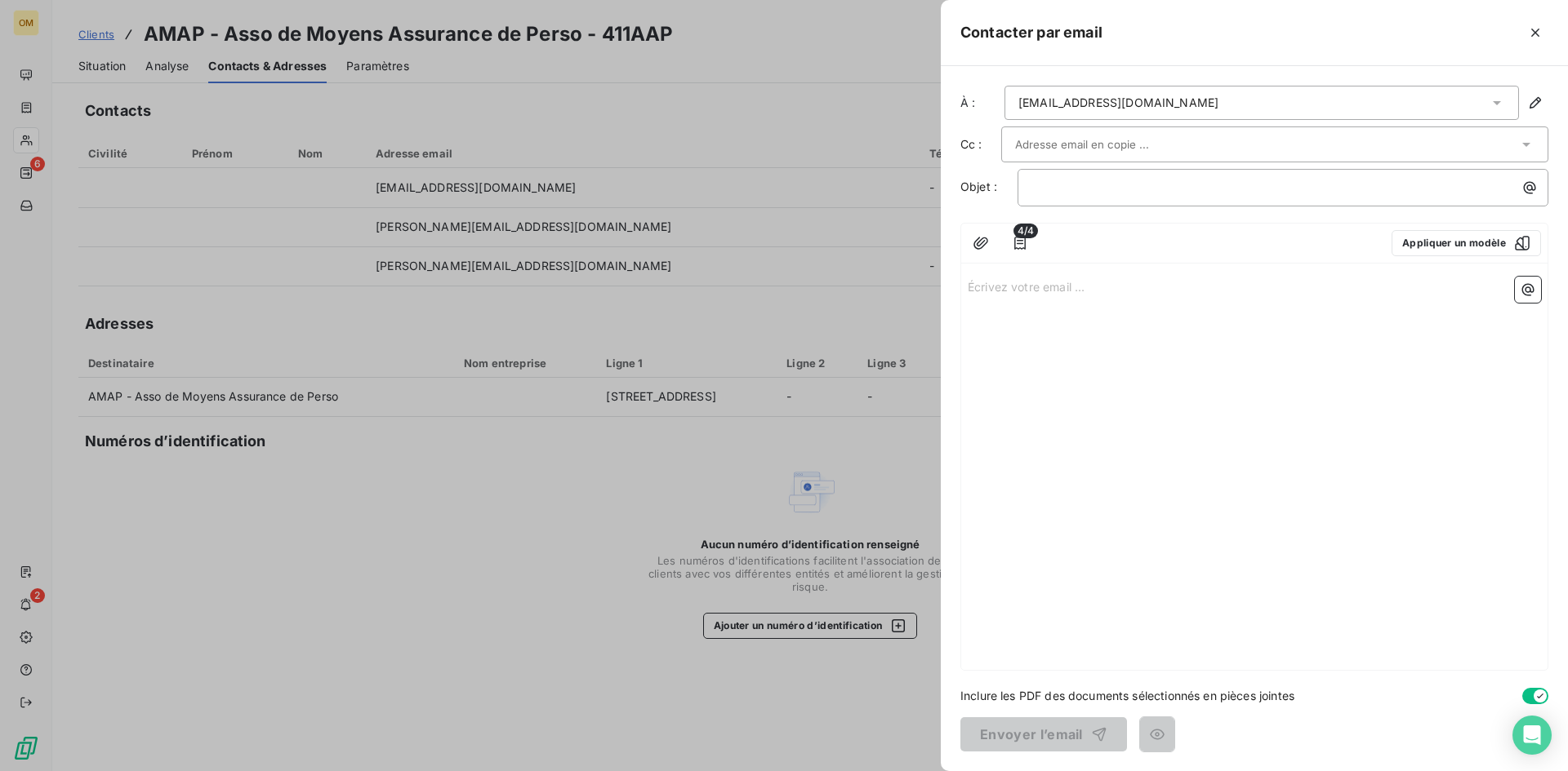
click at [1067, 150] on input "text" at bounding box center [1103, 144] width 176 height 25
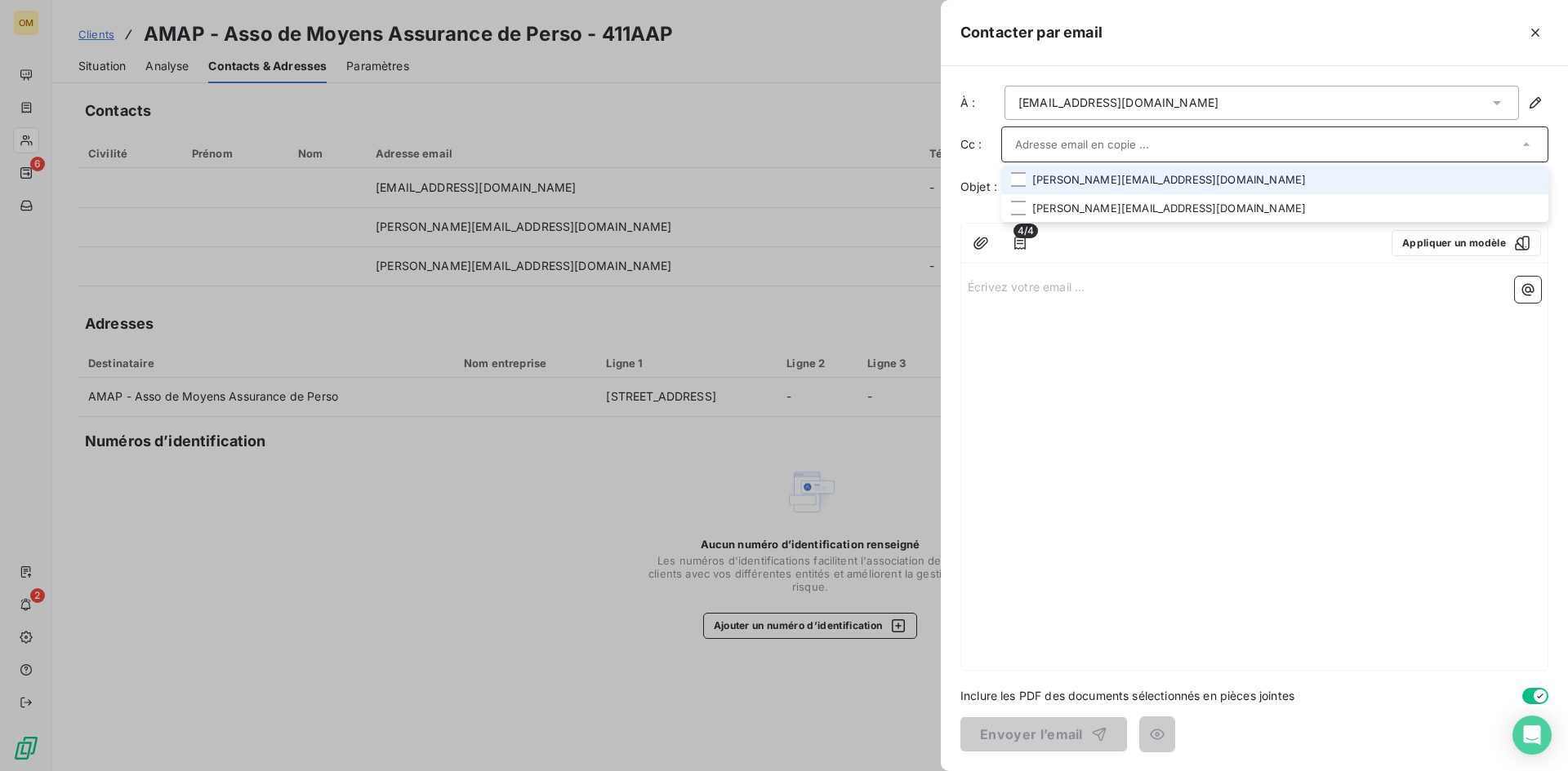
click at [1086, 183] on li "[PERSON_NAME][EMAIL_ADDRESS][DOMAIN_NAME]" at bounding box center [1275, 180] width 547 height 29
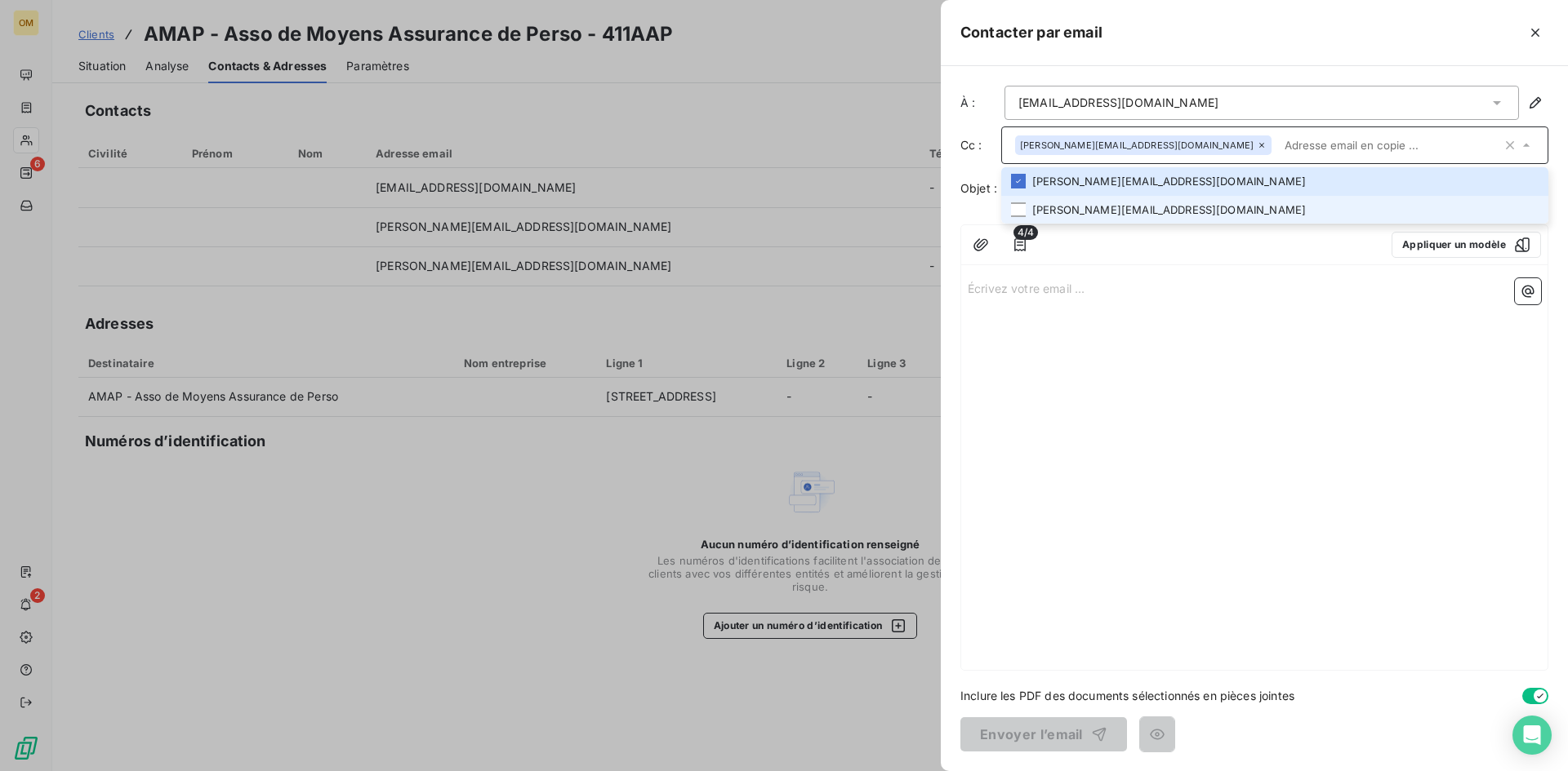
click at [1078, 211] on li "[PERSON_NAME][EMAIL_ADDRESS][DOMAIN_NAME]" at bounding box center [1275, 211] width 547 height 29
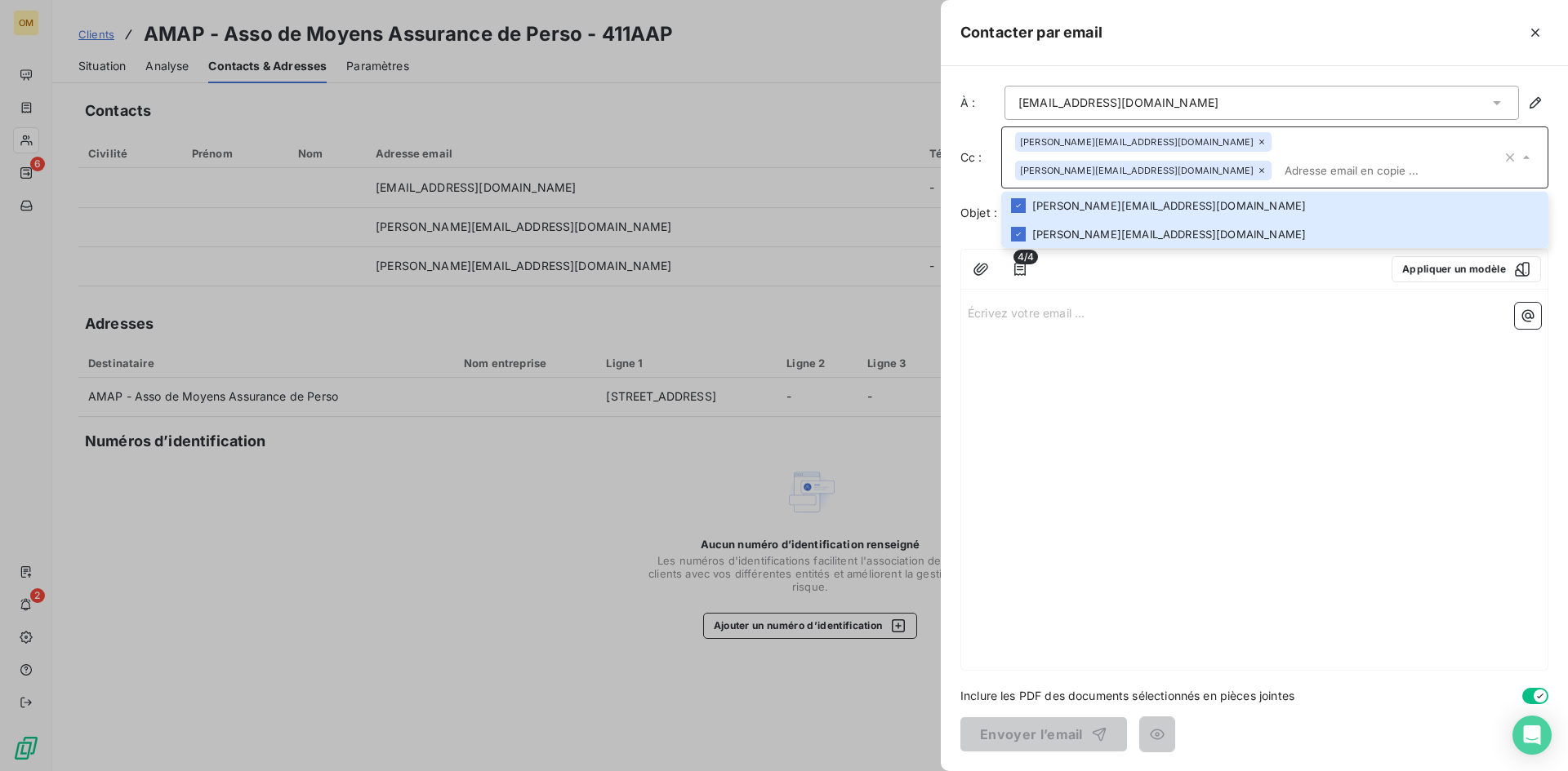
click at [1086, 325] on div "Écrivez votre email ... ﻿" at bounding box center [1253, 484] width 586 height 374
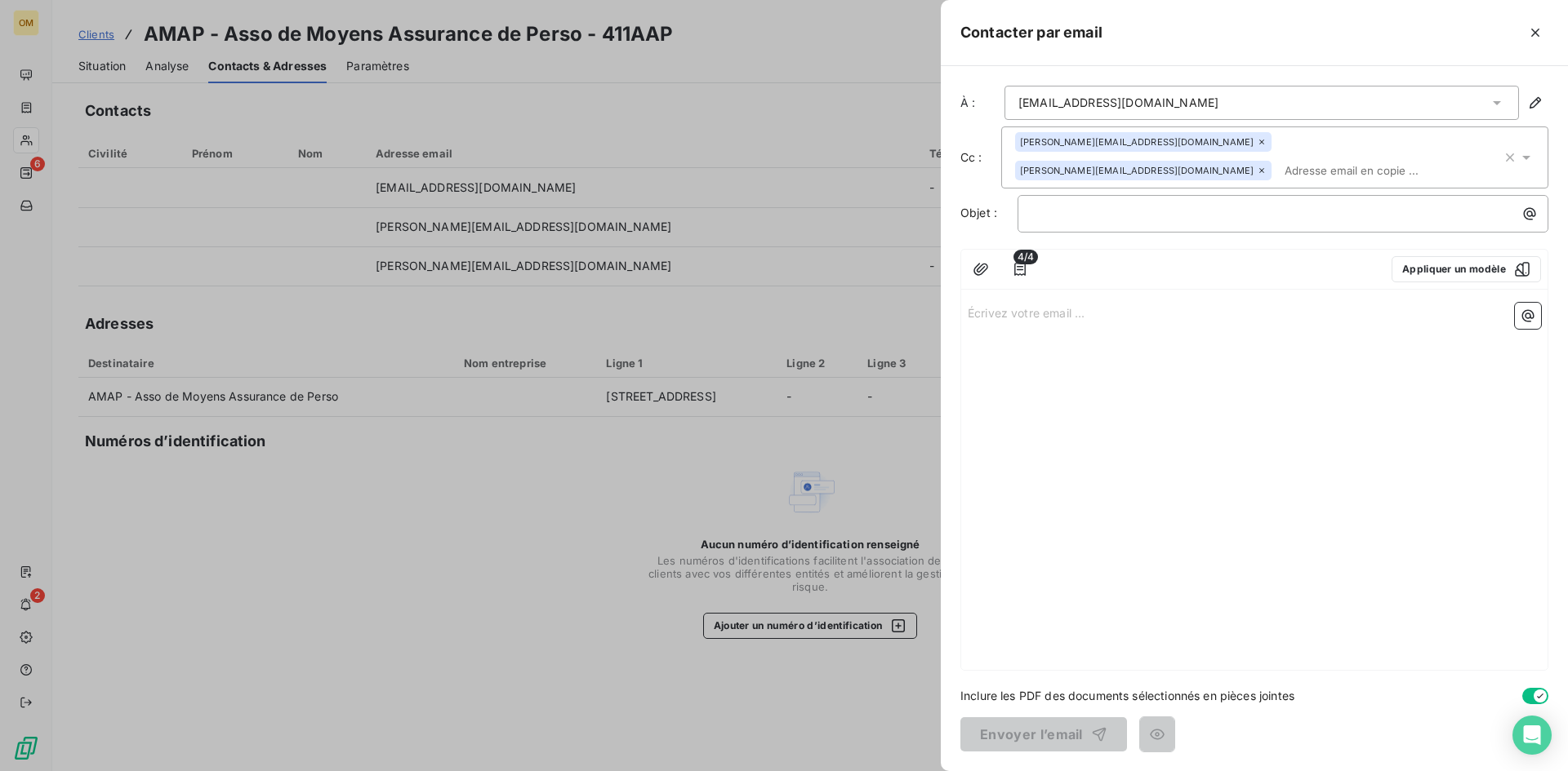
click at [1083, 309] on p "Écrivez votre email ... ﻿" at bounding box center [1254, 312] width 573 height 19
click at [1098, 214] on p "﻿" at bounding box center [1287, 213] width 511 height 19
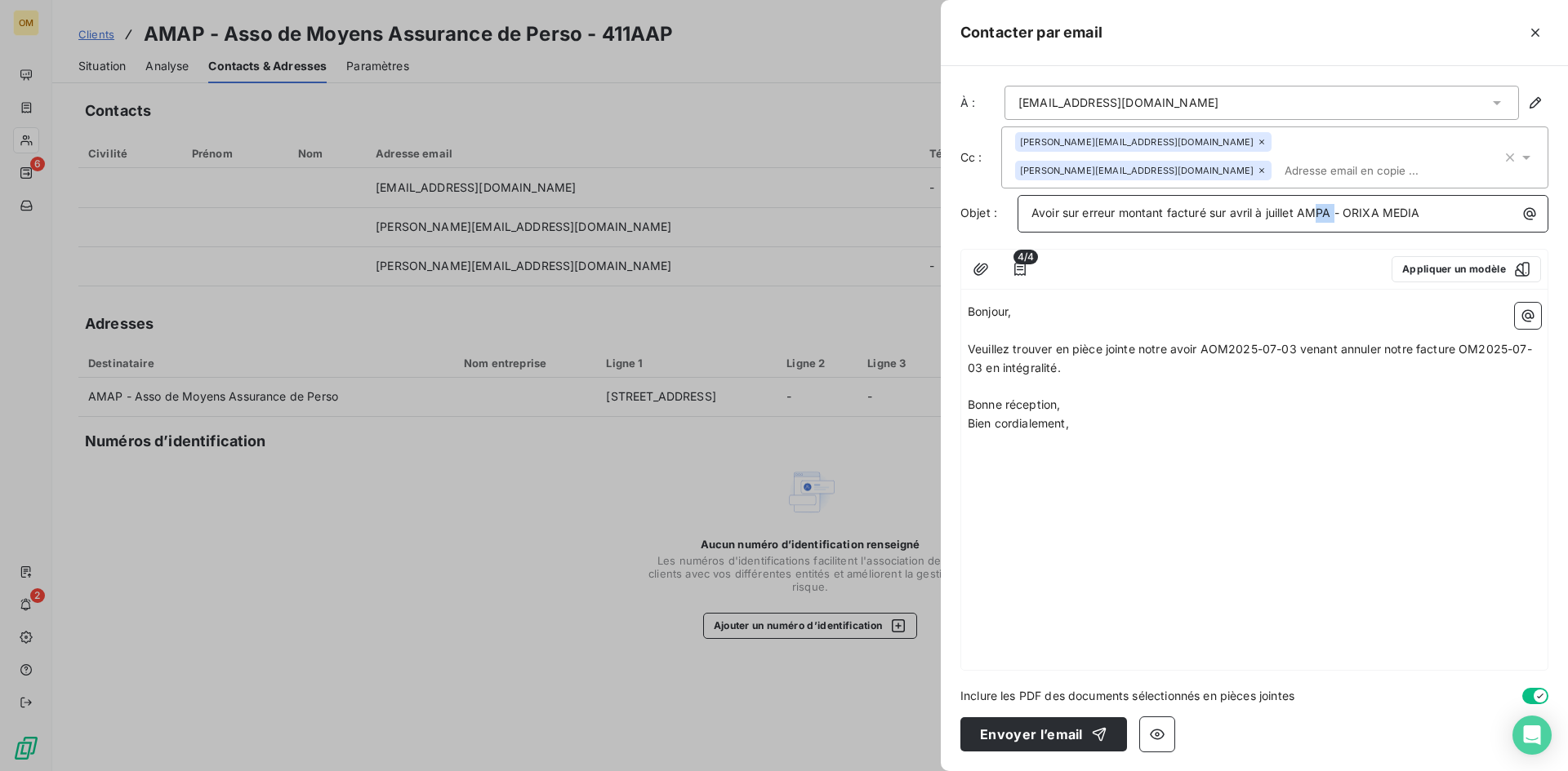
drag, startPoint x: 1336, startPoint y: 210, endPoint x: 1321, endPoint y: 214, distance: 15.5
click at [1321, 214] on span "Avoir sur erreur montant facturé sur avril à juillet AMPA - ORIXA MEDIA" at bounding box center [1226, 212] width 389 height 14
click at [1162, 358] on p "Veuillez trouver en pièce jointe notre avoir AOM2025-07-03 venant annuler notre…" at bounding box center [1254, 359] width 573 height 37
click at [1296, 347] on span "Veuillez trouver en pièce jointe notre avoir AOM2025-07-03 venant annuler notre…" at bounding box center [1249, 358] width 564 height 33
drag, startPoint x: 1343, startPoint y: 348, endPoint x: 1345, endPoint y: 362, distance: 14.1
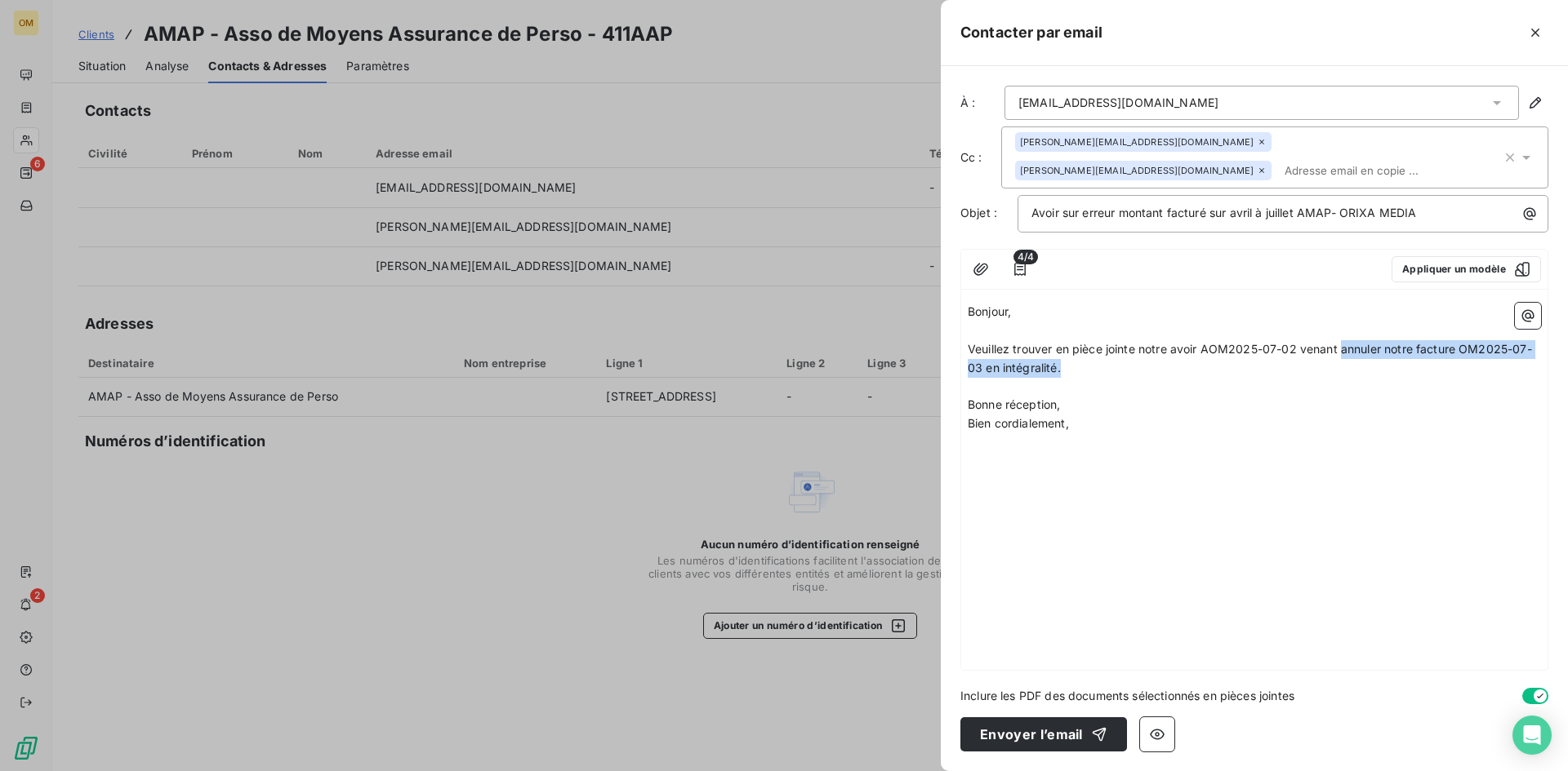
click at [1345, 362] on p "Veuillez trouver en pièce jointe notre avoir AOM2025-07-02 venant annuler notre…" at bounding box center [1254, 359] width 573 height 37
click at [1383, 347] on span "Veuillez trouver en pièce jointe notre avoir AOM2025-07-02 venant annuler notre…" at bounding box center [1249, 358] width 564 height 33
drag, startPoint x: 1386, startPoint y: 350, endPoint x: 1386, endPoint y: 361, distance: 11.0
click at [1386, 361] on p "Veuillez trouver en pièce jointe notre avoir AOM2025-07-02 venant annuler notre…" at bounding box center [1254, 359] width 573 height 37
click at [1104, 391] on p "﻿" at bounding box center [1254, 387] width 573 height 19
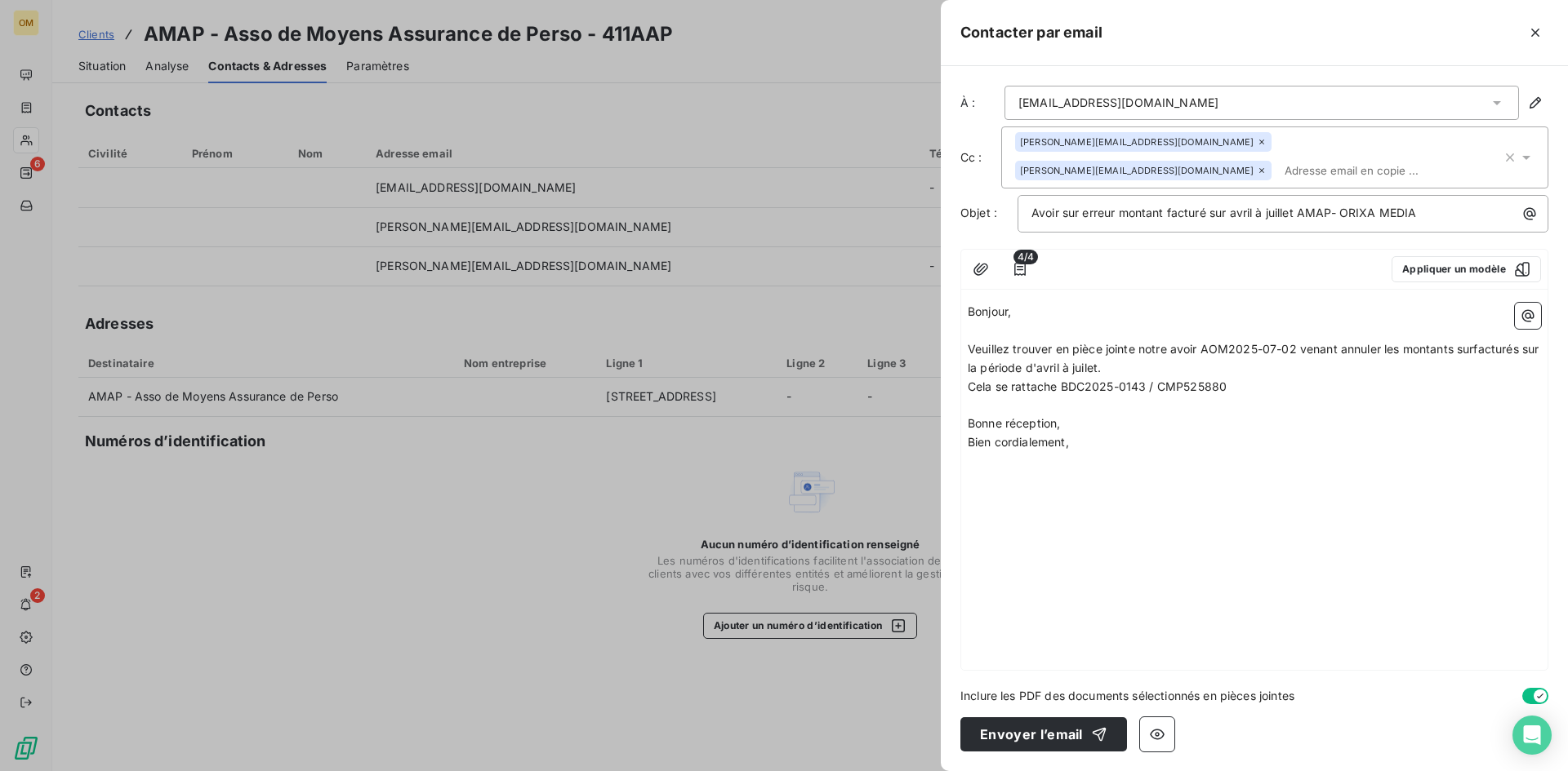
click at [1064, 391] on span "Cela se rattache BDC2025-0143 / CMP525880" at bounding box center [1097, 386] width 259 height 14
click at [1110, 368] on span "Veuillez trouver en pièce jointe notre avoir AOM2025-07-02 venant annuler les m…" at bounding box center [1254, 358] width 574 height 33
click at [1123, 367] on span "[PERSON_NAME] trouver en pièce jointe notre avoir AOM2025-07-02 venant annuler …" at bounding box center [1239, 358] width 543 height 33
click at [1094, 404] on p "﻿" at bounding box center [1254, 405] width 573 height 19
click at [1143, 390] on span "Cela se rattache au BDC2025-0143 / CMP525880" at bounding box center [1105, 386] width 276 height 14
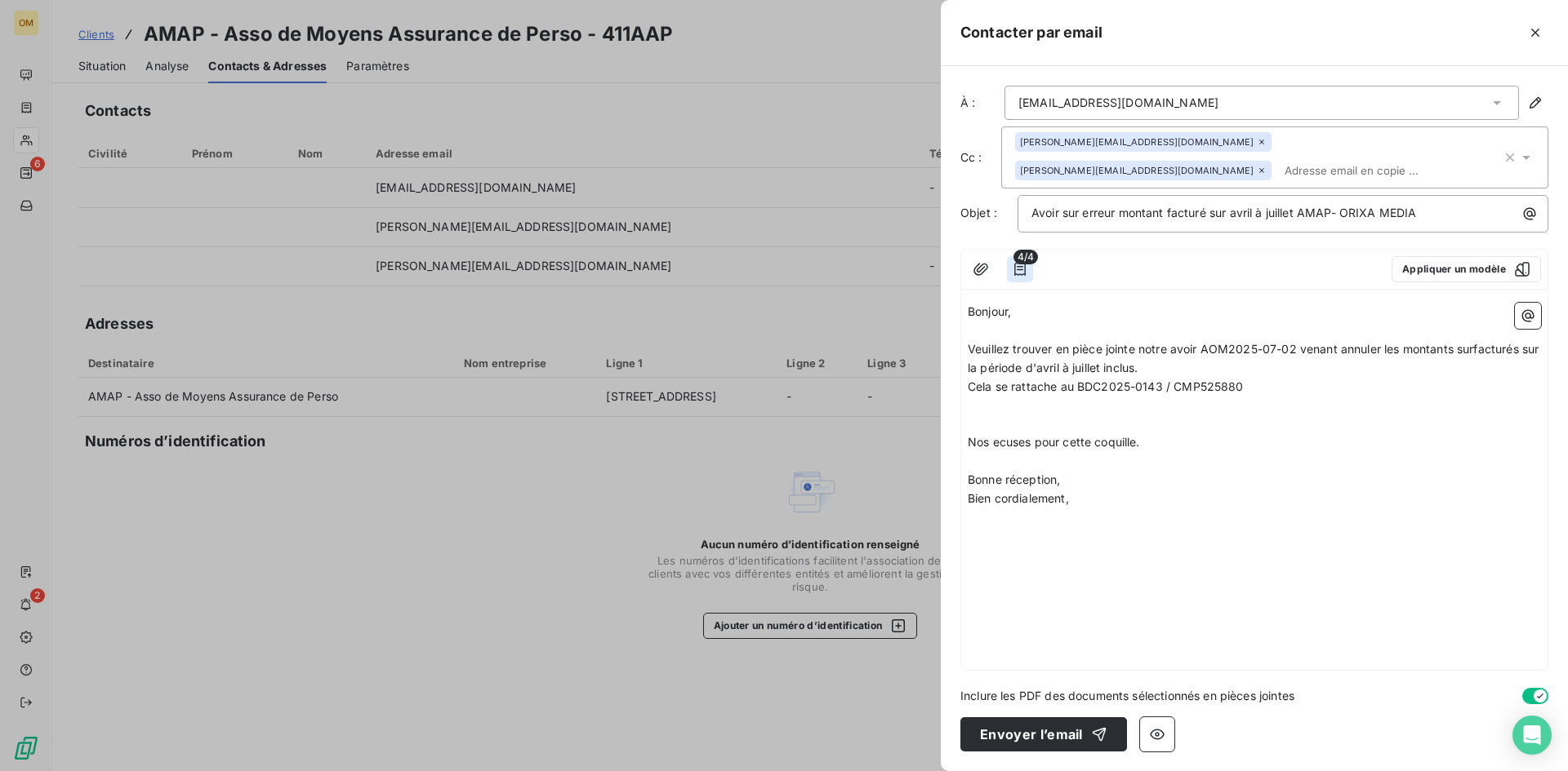
click at [1028, 275] on icon "button" at bounding box center [1019, 269] width 16 height 16
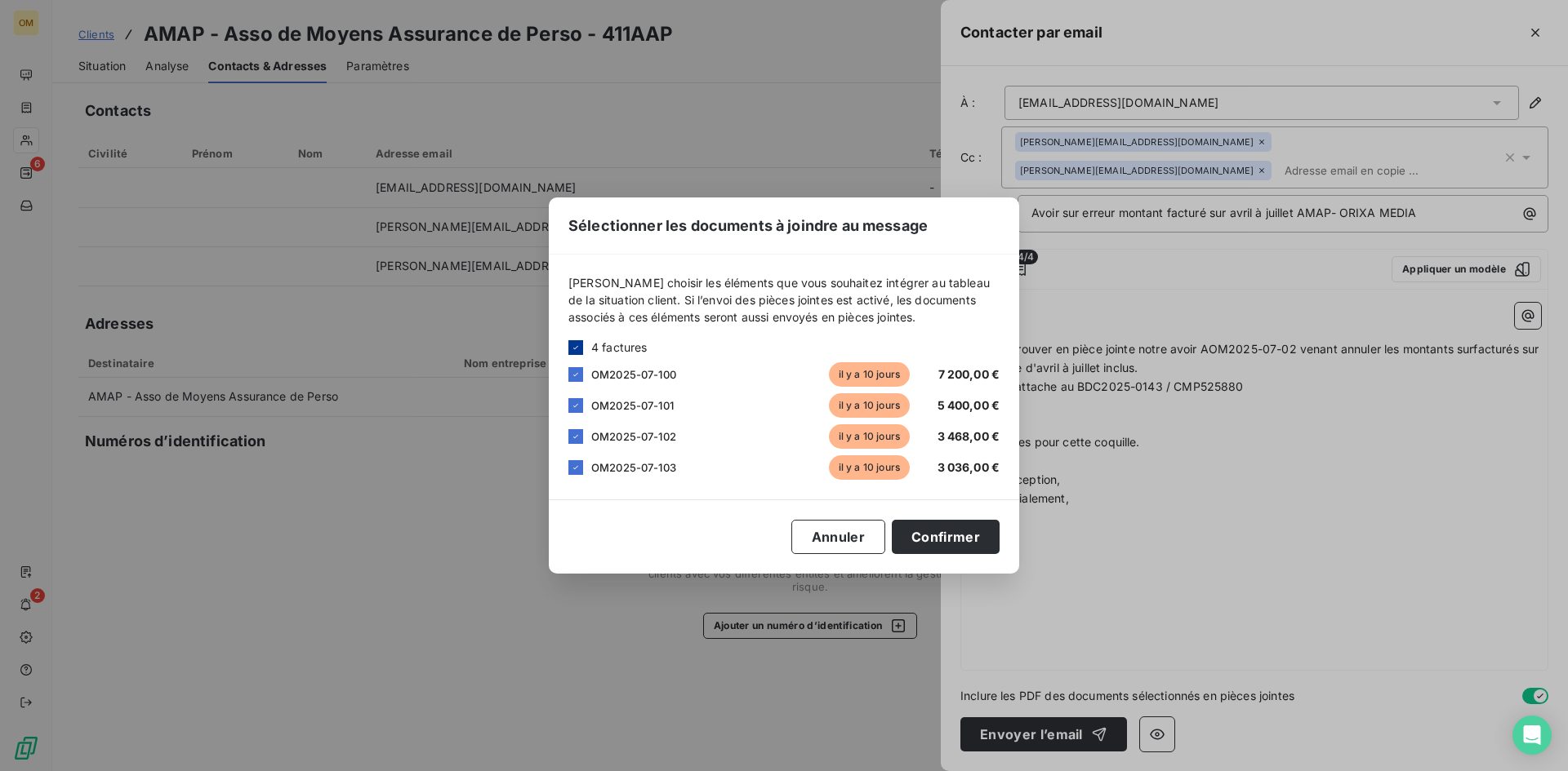
click at [575, 343] on icon at bounding box center [576, 348] width 10 height 10
click at [851, 533] on button "Annuler" at bounding box center [838, 537] width 94 height 35
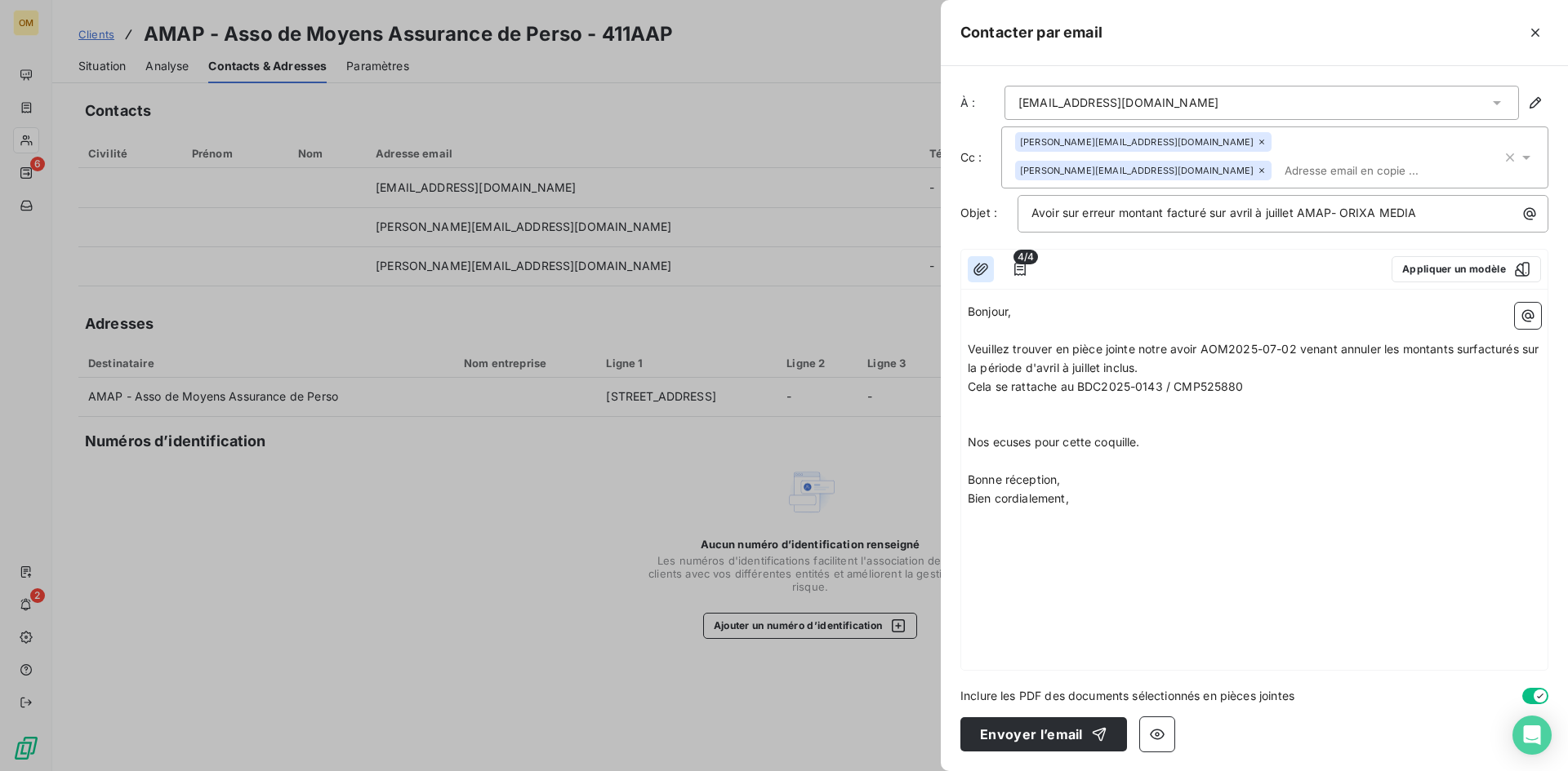
click at [982, 271] on icon "button" at bounding box center [980, 269] width 14 height 12
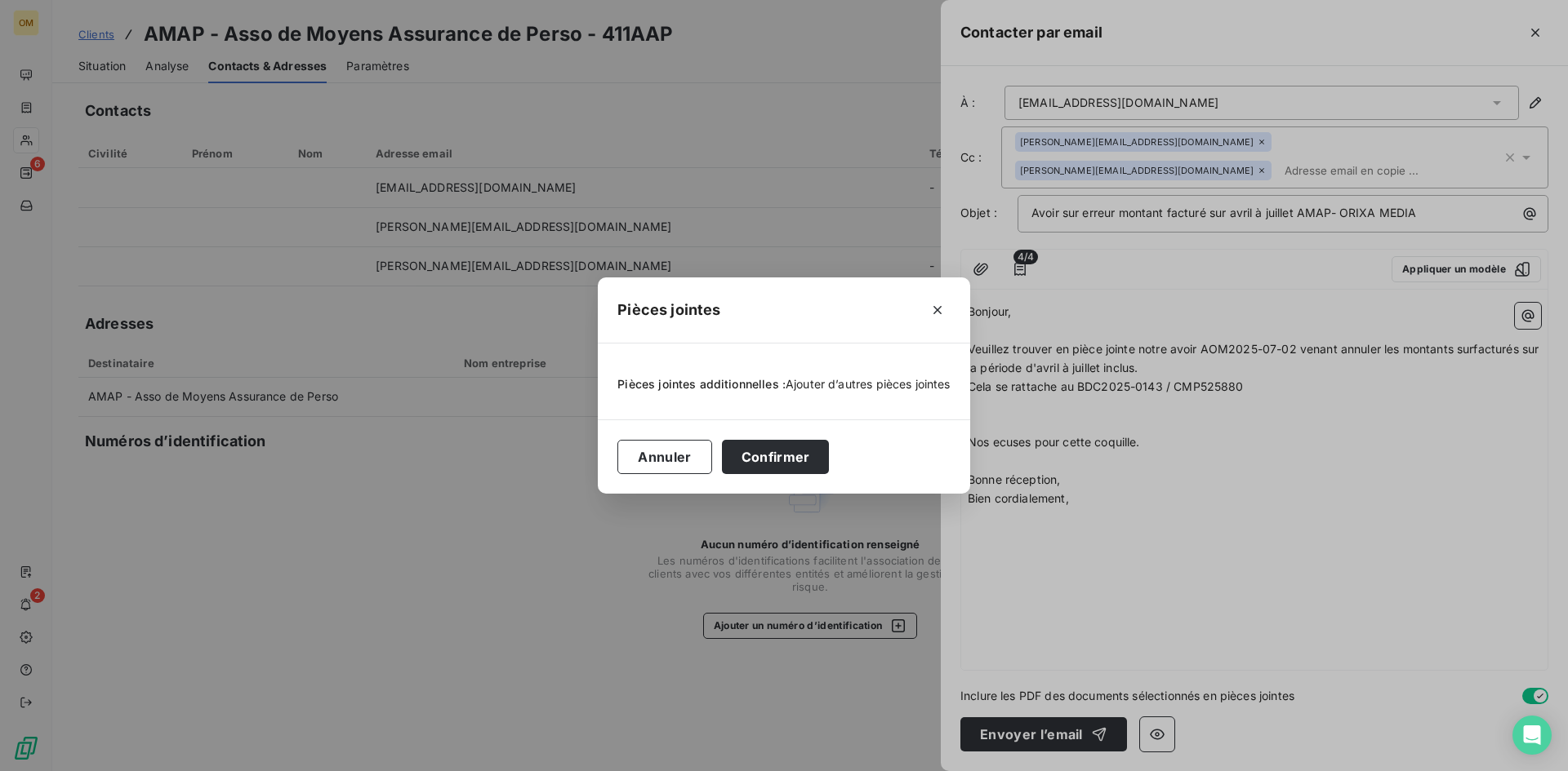
click at [826, 380] on span "Ajouter d’autres pièces jointes" at bounding box center [868, 384] width 165 height 14
click at [828, 387] on span "Ajouter d’autres pièces jointes" at bounding box center [868, 384] width 165 height 14
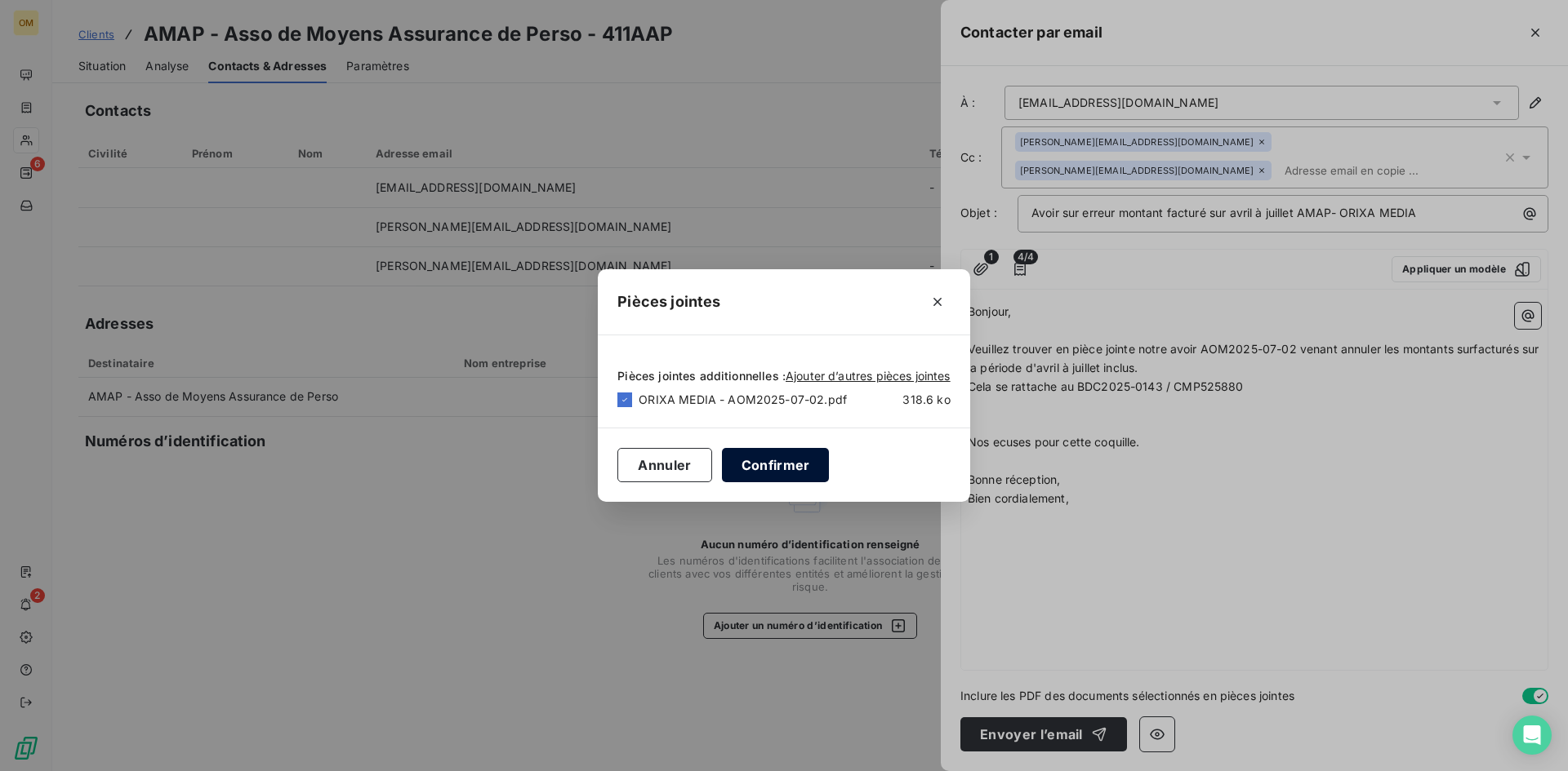
click at [784, 467] on button "Confirmer" at bounding box center [776, 465] width 107 height 35
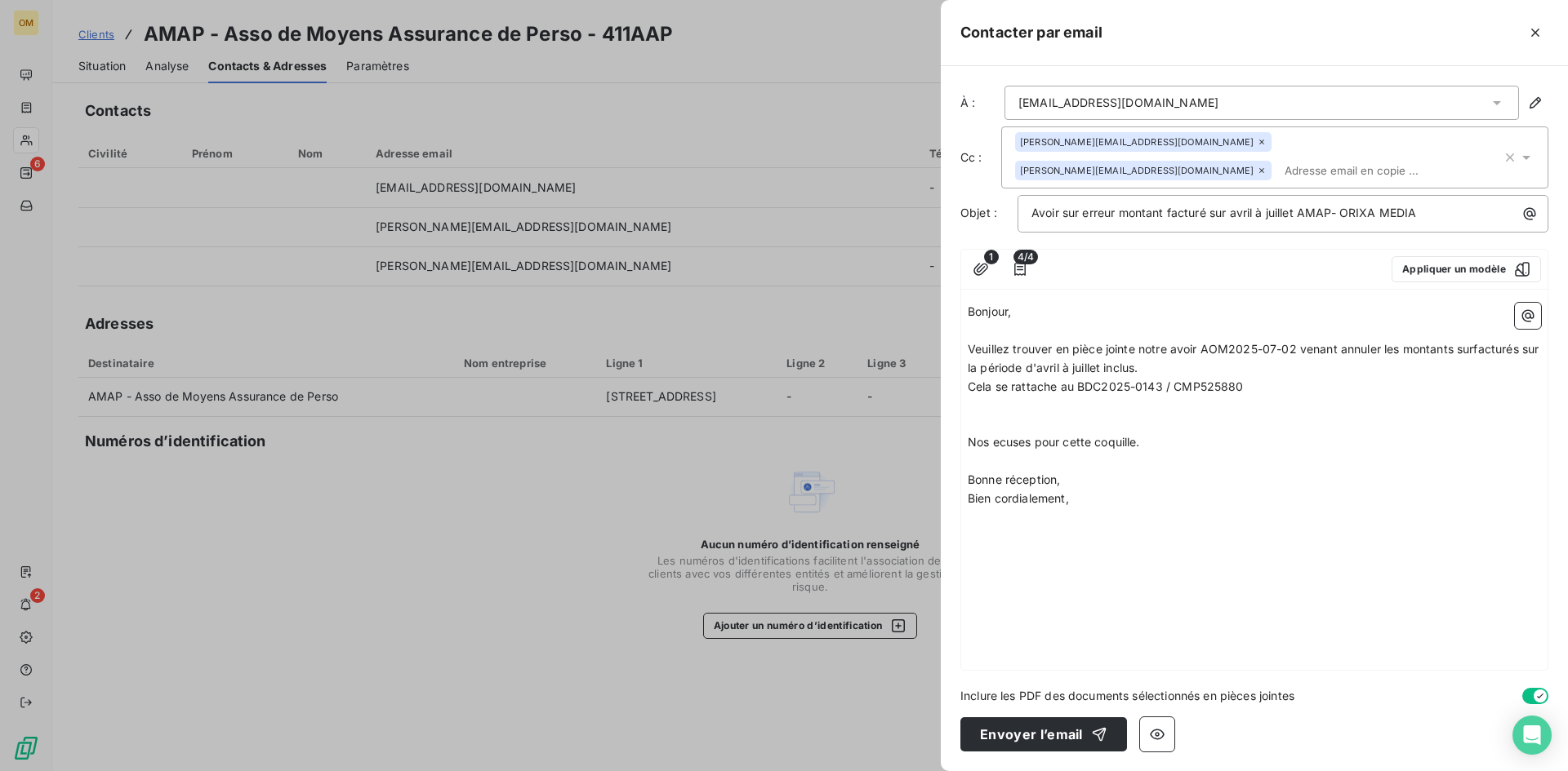
drag, startPoint x: 1258, startPoint y: 462, endPoint x: 1163, endPoint y: 386, distance: 121.7
click at [1258, 461] on p "﻿" at bounding box center [1254, 462] width 573 height 19
click at [1028, 265] on icon "button" at bounding box center [1019, 269] width 16 height 16
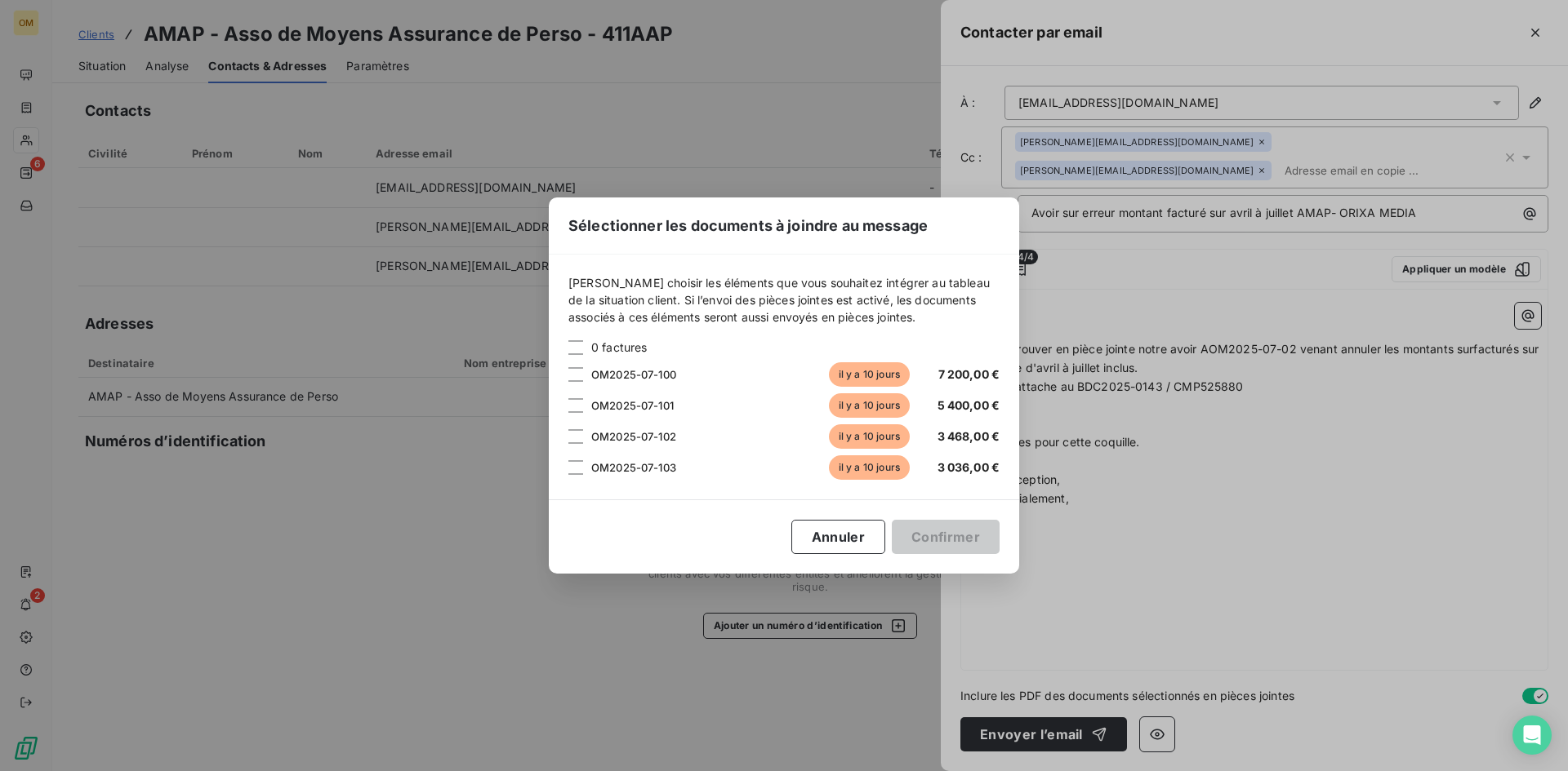
click at [1176, 403] on div "Sélectionner les documents à joindre au message [PERSON_NAME] choisir les éléme…" at bounding box center [784, 386] width 1568 height 771
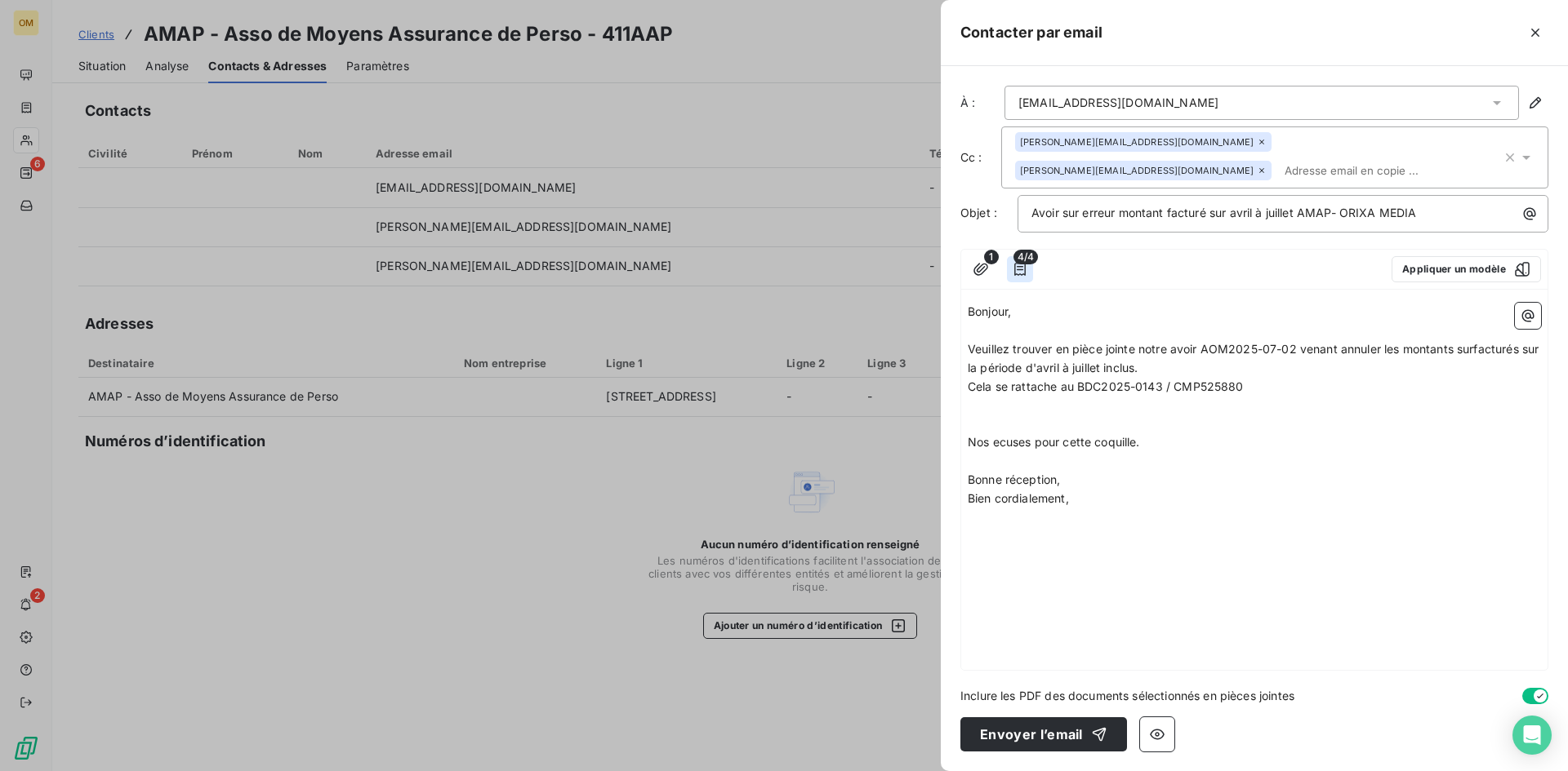
click at [1026, 270] on icon "button" at bounding box center [1019, 269] width 16 height 16
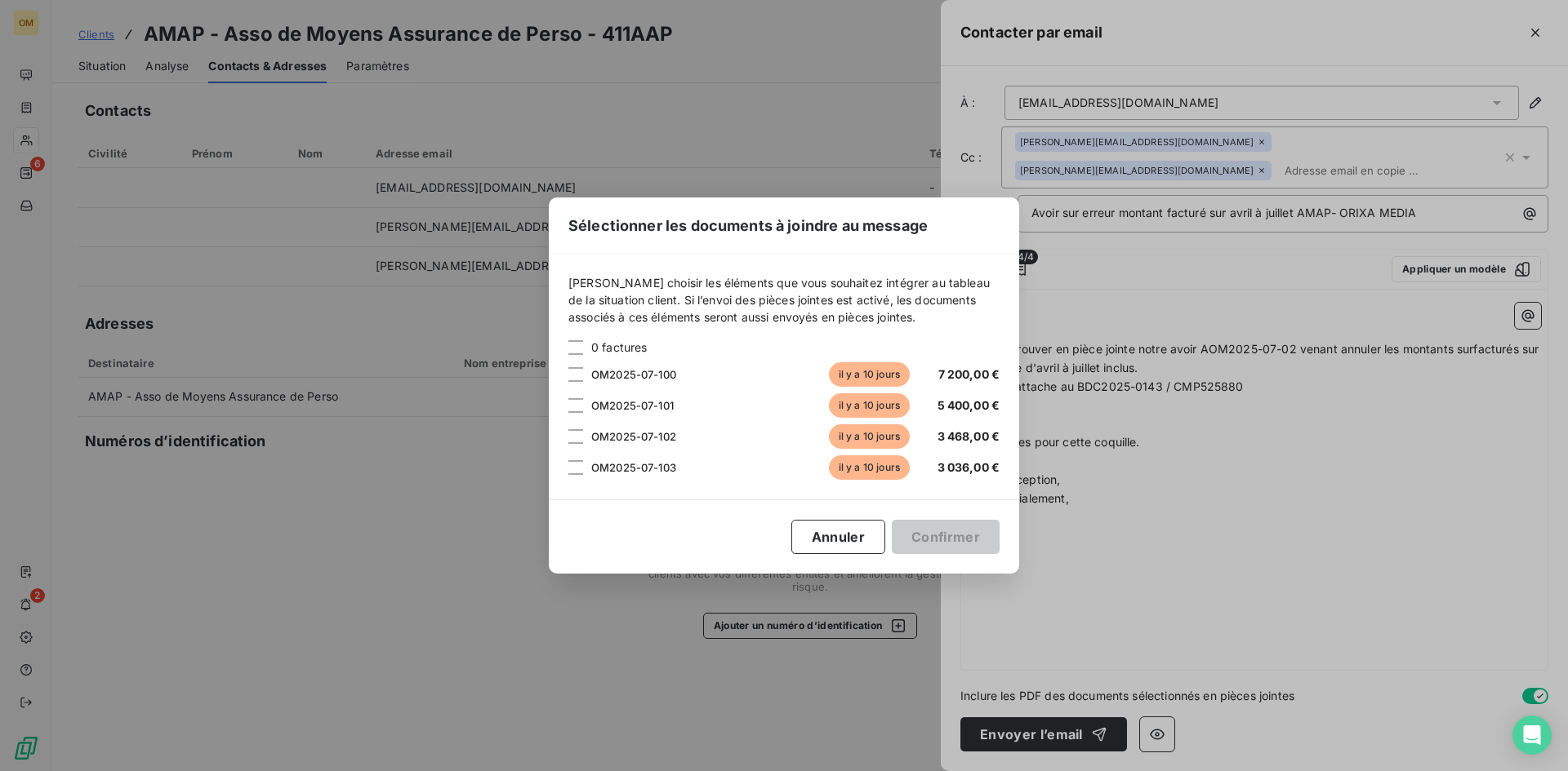
click at [1089, 404] on div "Sélectionner les documents à joindre au message [PERSON_NAME] choisir les éléme…" at bounding box center [784, 386] width 1568 height 771
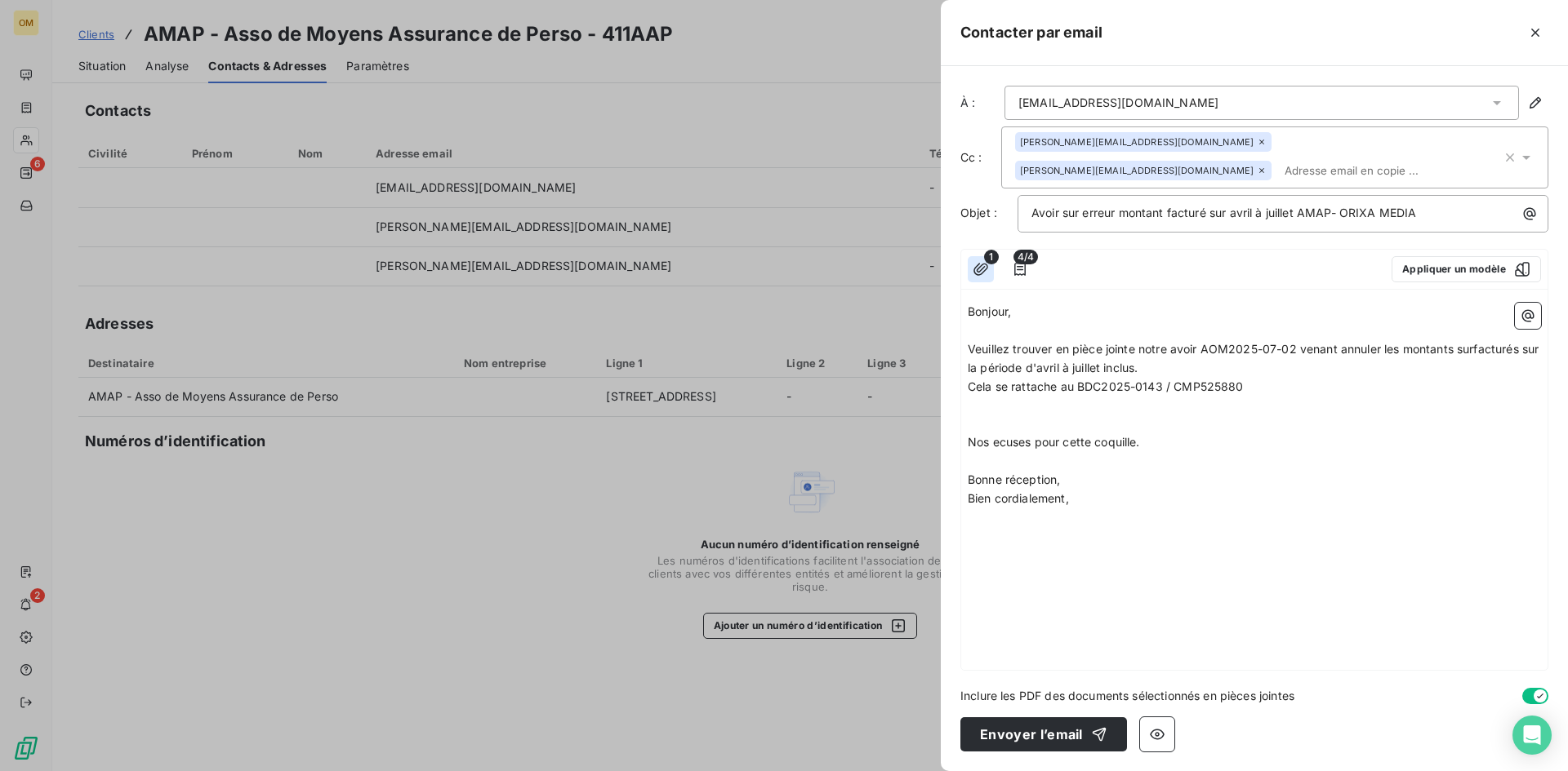
click at [984, 271] on icon "button" at bounding box center [980, 269] width 14 height 12
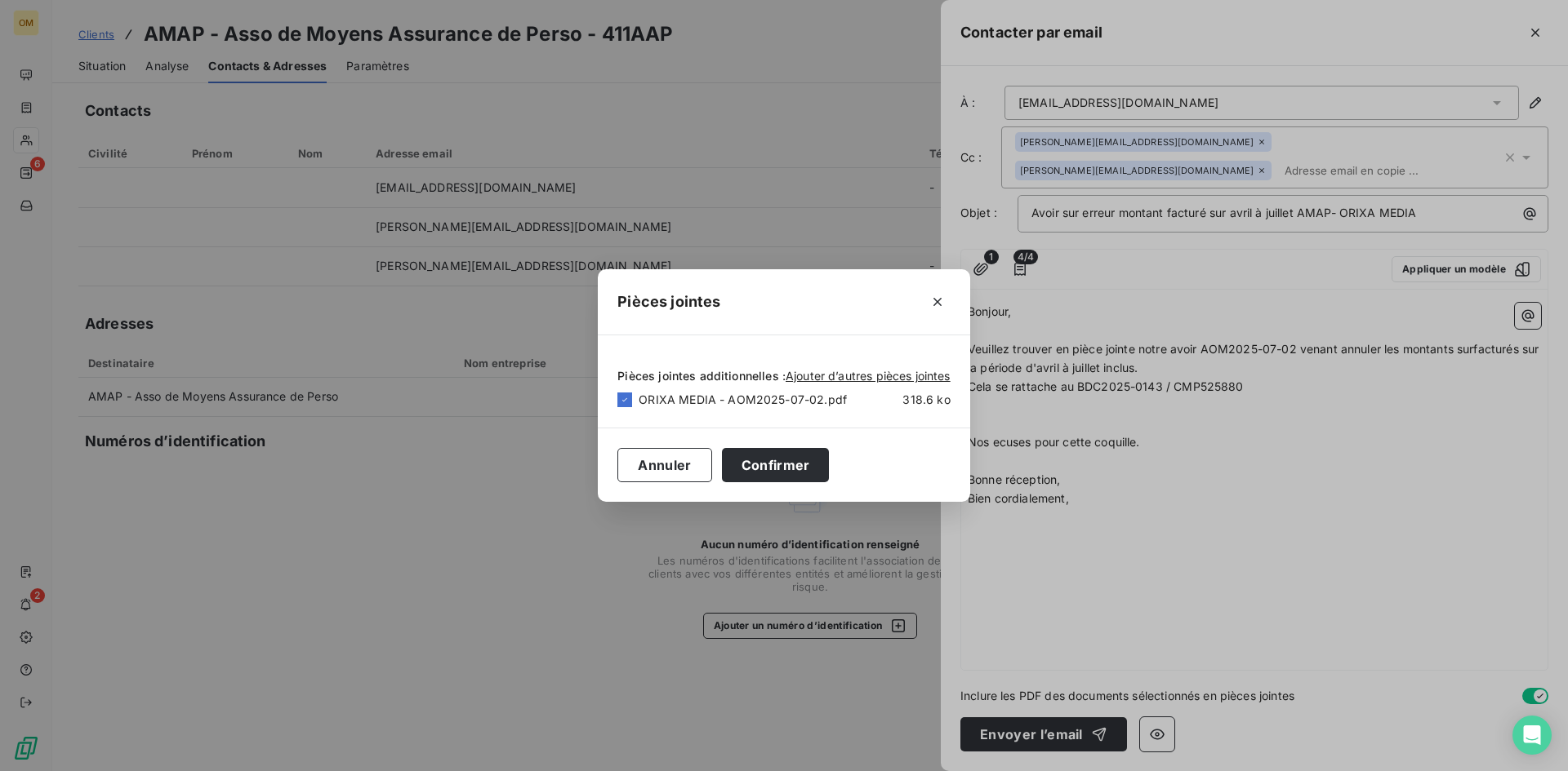
click at [1200, 402] on div "Pièces jointes Pièces jointes additionnelles : Ajouter d’autres pièces jointes …" at bounding box center [784, 386] width 1568 height 771
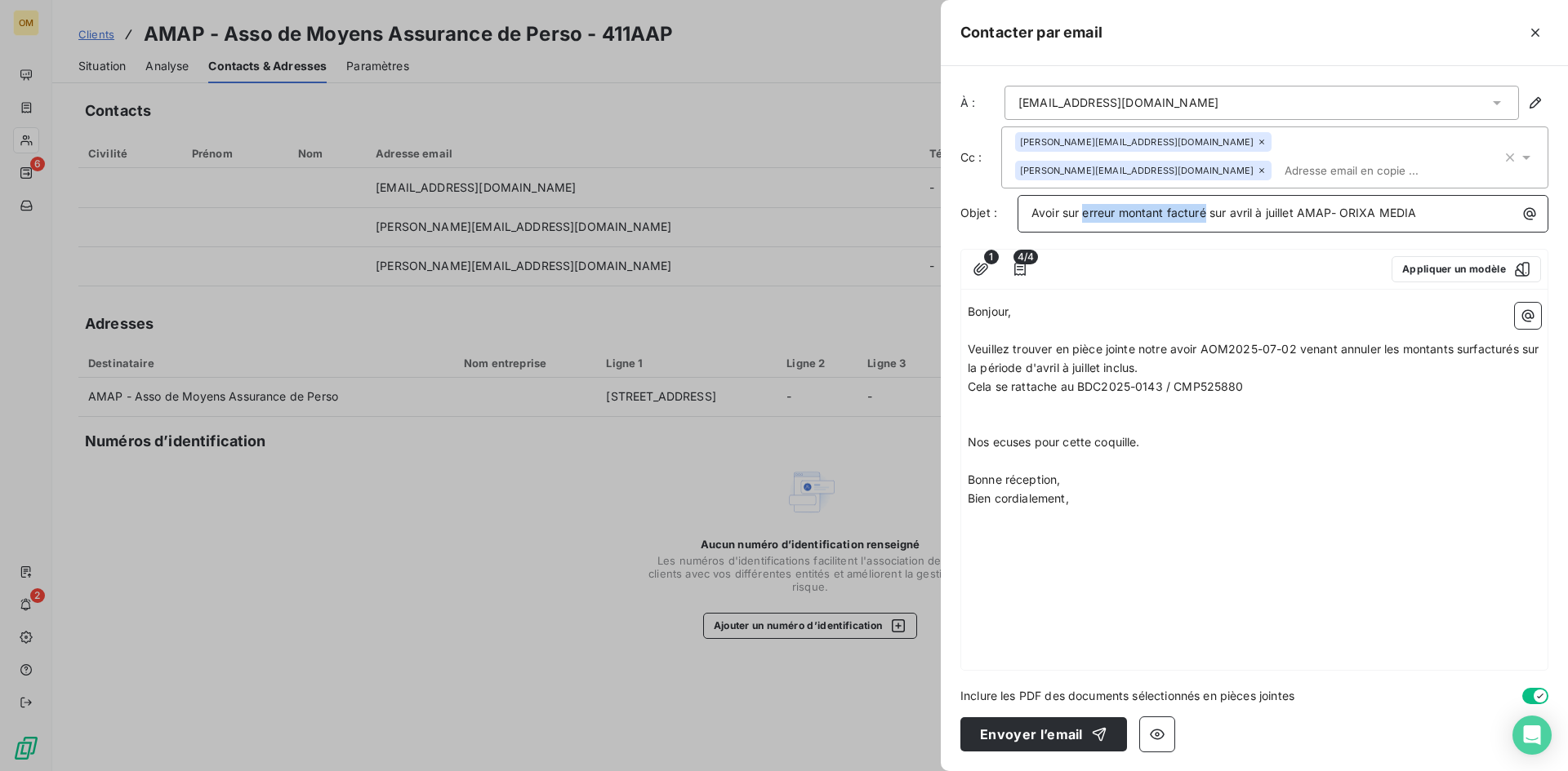
drag, startPoint x: 1209, startPoint y: 207, endPoint x: 1086, endPoint y: 216, distance: 123.3
click at [1086, 216] on span "Avoir sur erreur montant facturé sur avril à juillet AMAP- ORIXA MEDIA" at bounding box center [1225, 212] width 386 height 14
click at [1220, 208] on span "Avoir sur la période d'avril à juillet AMAP- ORIXA MEDIA" at bounding box center [1185, 212] width 306 height 14
click at [1197, 335] on p "﻿" at bounding box center [1254, 331] width 573 height 19
click at [1022, 440] on span "Nos ecuses pour cette coquille." at bounding box center [1054, 442] width 173 height 14
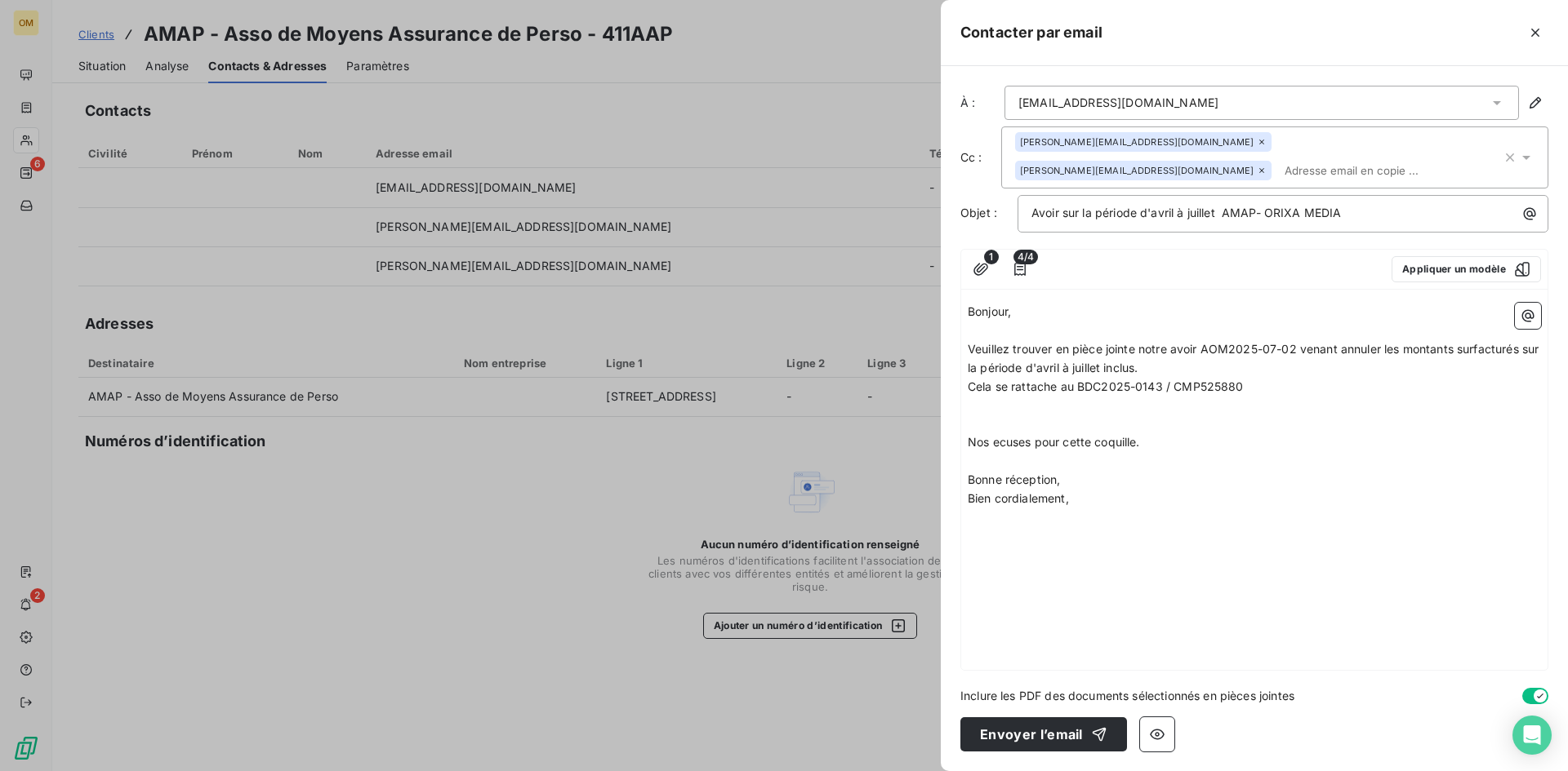
click at [1008, 440] on span "Nos ecuses pour cette coquille." at bounding box center [1054, 442] width 173 height 14
click at [1006, 443] on span "Nos ecuses pour cette coquille." at bounding box center [1054, 442] width 173 height 14
click at [1001, 443] on span "Nos ecuses pour cette coquille." at bounding box center [1054, 442] width 173 height 14
click at [1174, 386] on span "Cela se rattache au BDC2025-0143 / CMP525880" at bounding box center [1105, 386] width 276 height 14
click at [1247, 388] on p "Cela se rattache au BDC2025-0143 / CMP525880" at bounding box center [1254, 387] width 573 height 19
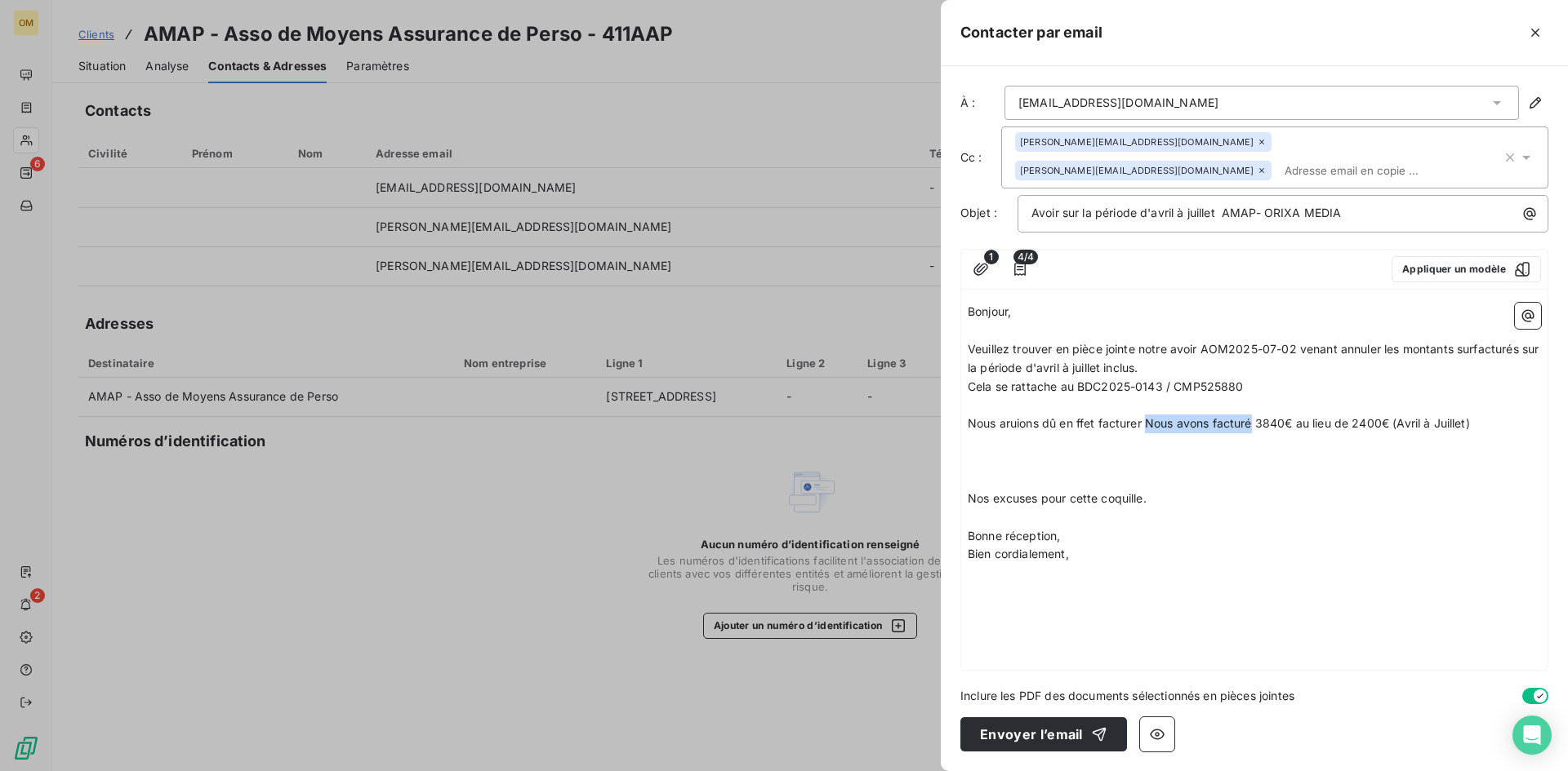
drag, startPoint x: 1254, startPoint y: 423, endPoint x: 1148, endPoint y: 422, distance: 106.0
click at [1148, 422] on span "Nous aruions dû en ffet facturer Nous avons facturé 3840€ au lieu de 2400€ (Avr…" at bounding box center [1219, 423] width 502 height 14
click at [1144, 422] on span "Nous aruions dû en ffet facturer 3840€ au lieu de 2400€ (Avril à Juillet)" at bounding box center [1165, 423] width 395 height 14
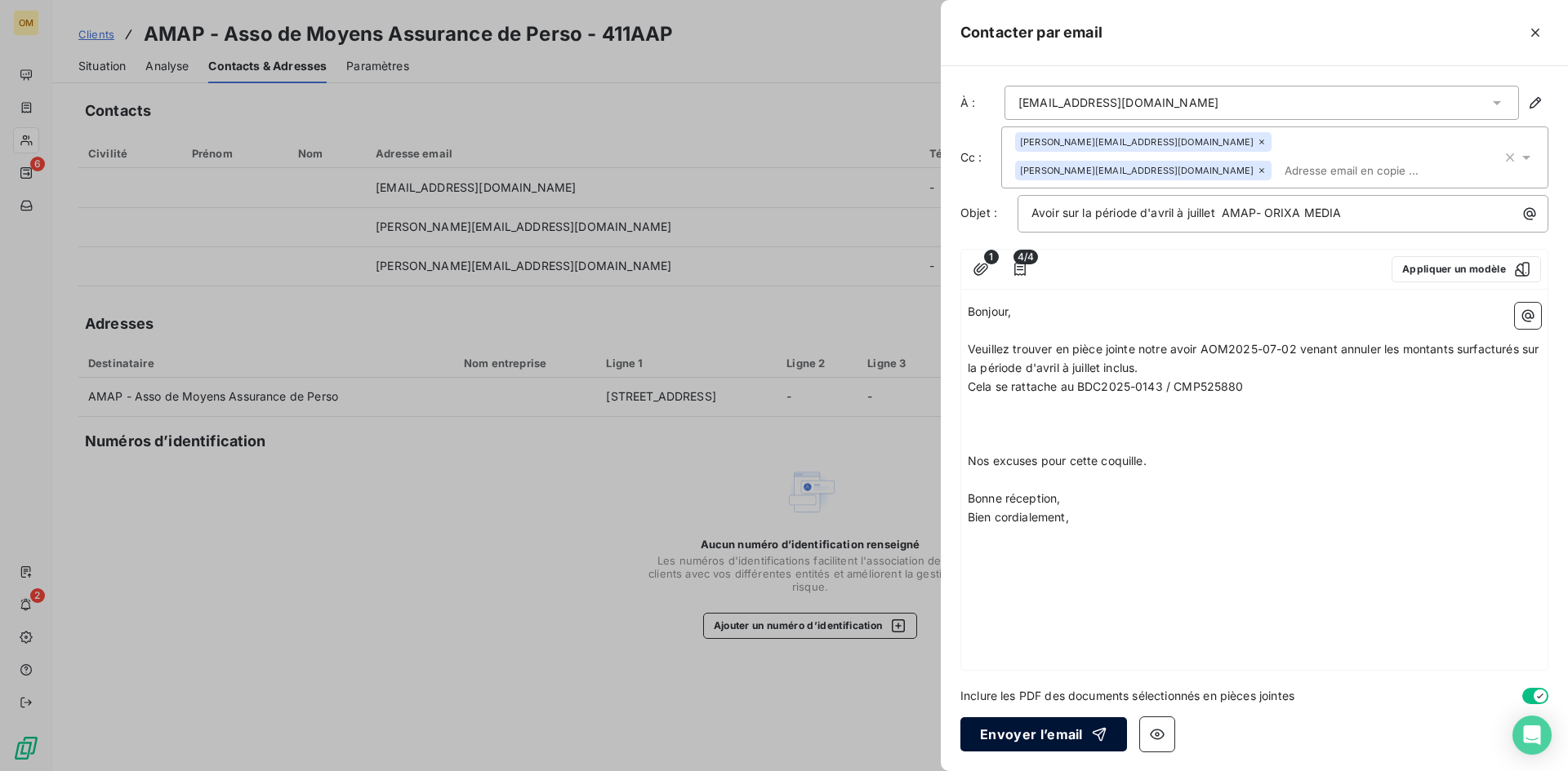
click at [1059, 739] on button "Envoyer l’email" at bounding box center [1044, 735] width 167 height 35
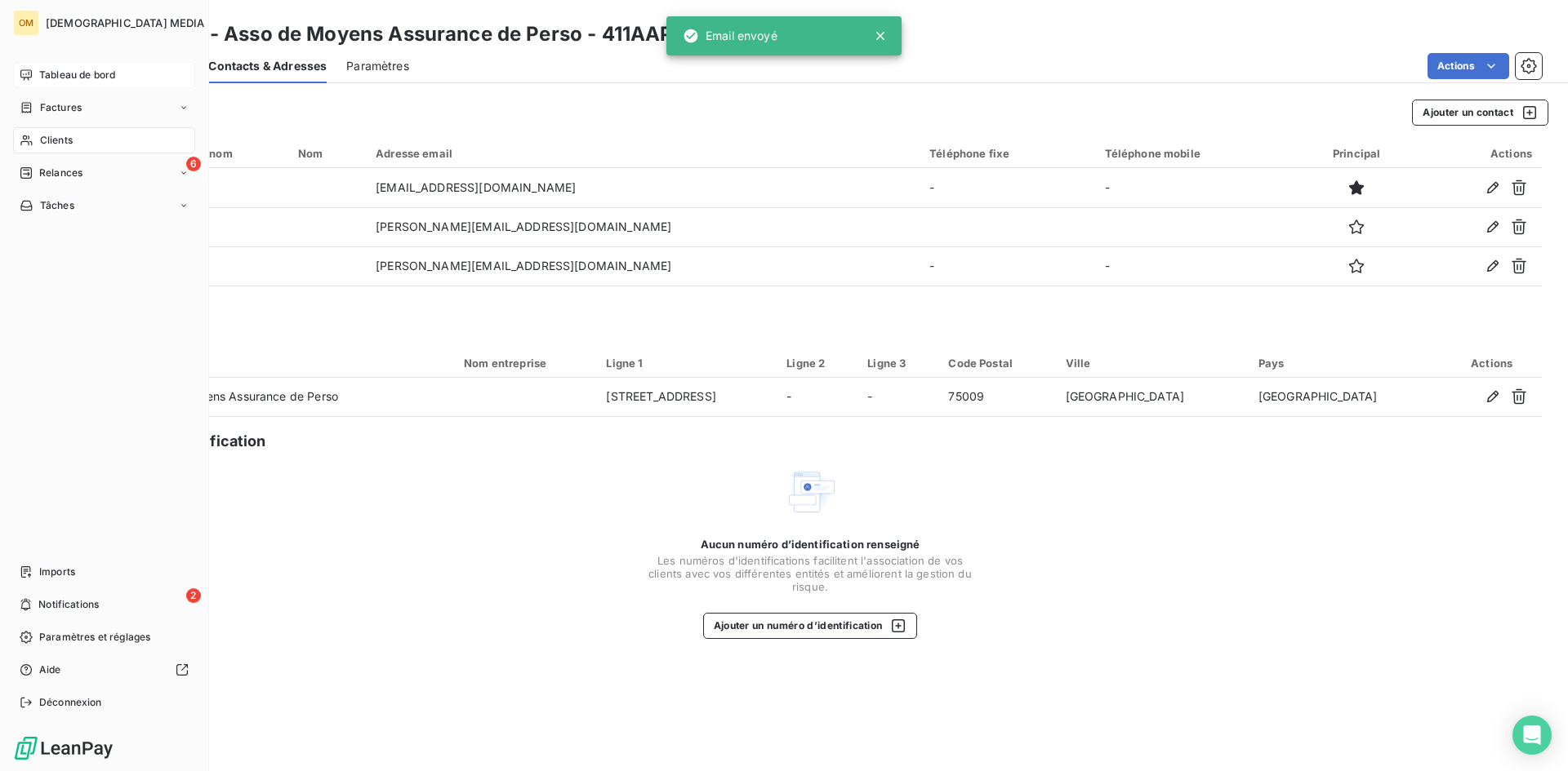
click at [46, 70] on span "Tableau de bord" at bounding box center [77, 74] width 76 height 14
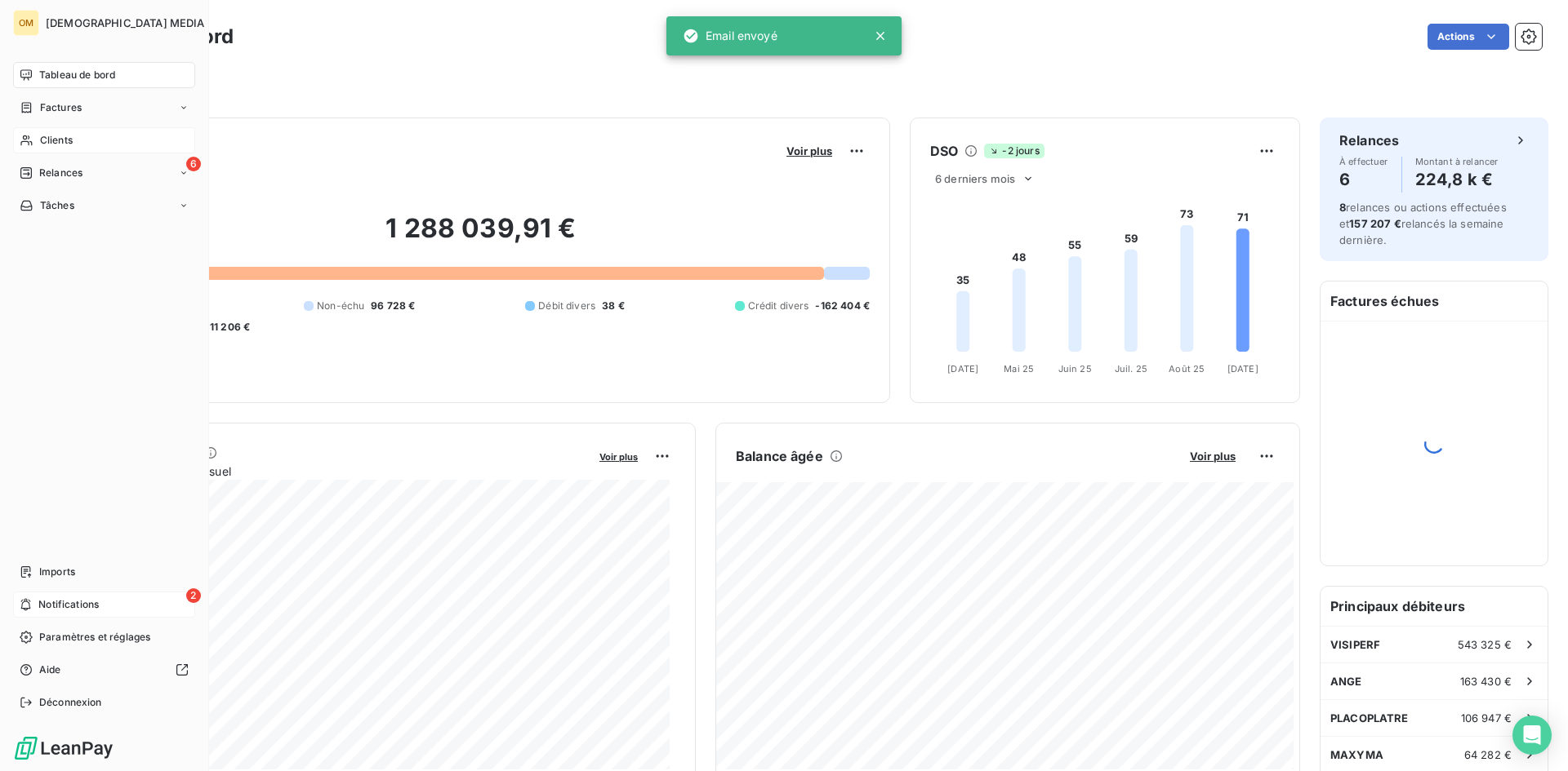
click at [85, 607] on span "Notifications" at bounding box center [68, 604] width 60 height 14
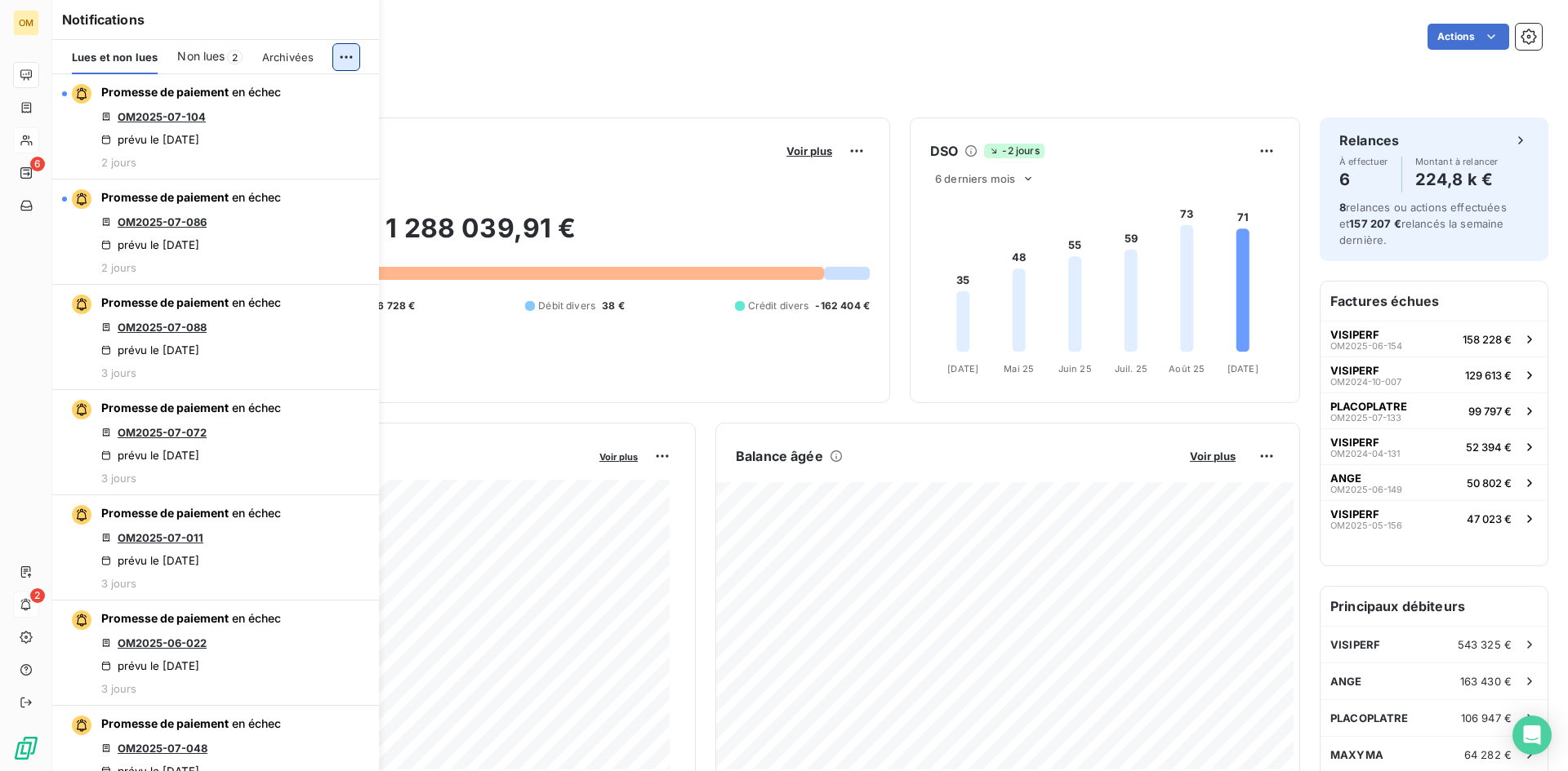
click at [346, 54] on html "OM 6 2 Tableau de bord Actions Filtrer Encours client Voir plus 1 288 039,91 € …" at bounding box center [784, 386] width 1568 height 771
click at [335, 85] on div "Tout marquer comme lu" at bounding box center [238, 93] width 228 height 26
click at [23, 74] on icon at bounding box center [25, 74] width 13 height 13
